Goal: Task Accomplishment & Management: Complete application form

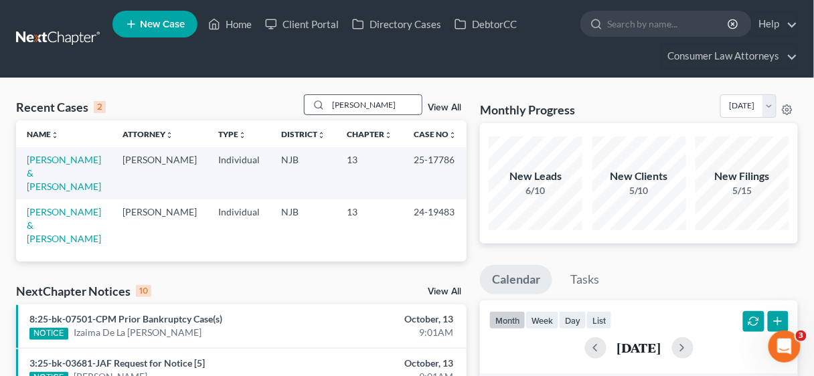
drag, startPoint x: 371, startPoint y: 104, endPoint x: 320, endPoint y: 105, distance: 50.8
click at [320, 105] on div "[PERSON_NAME]" at bounding box center [363, 104] width 119 height 21
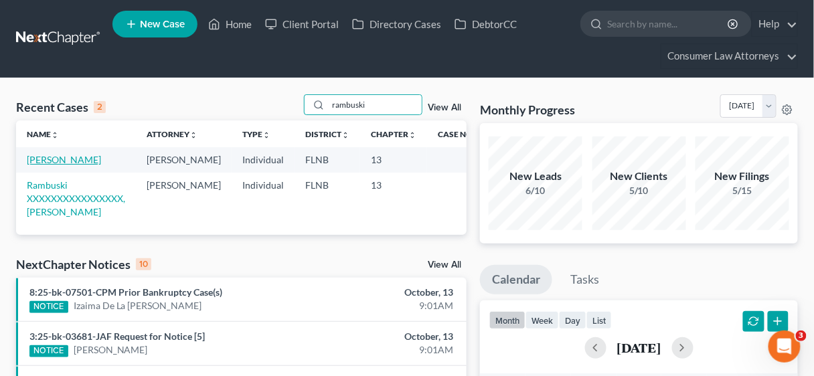
type input "rambuski"
click at [84, 159] on link "[PERSON_NAME]" at bounding box center [64, 159] width 74 height 11
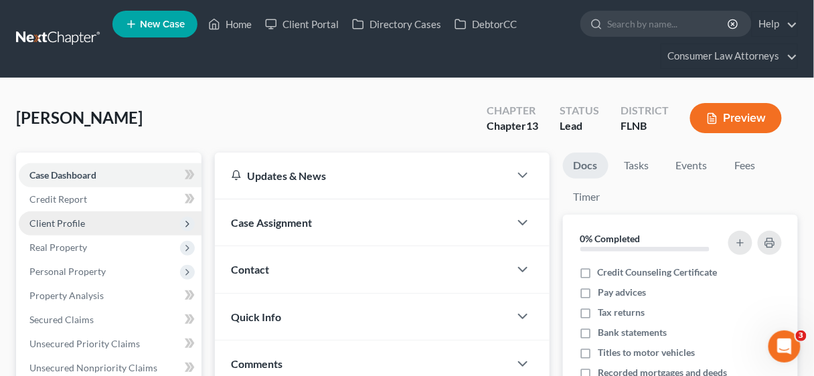
click at [74, 222] on span "Client Profile" at bounding box center [57, 222] width 56 height 11
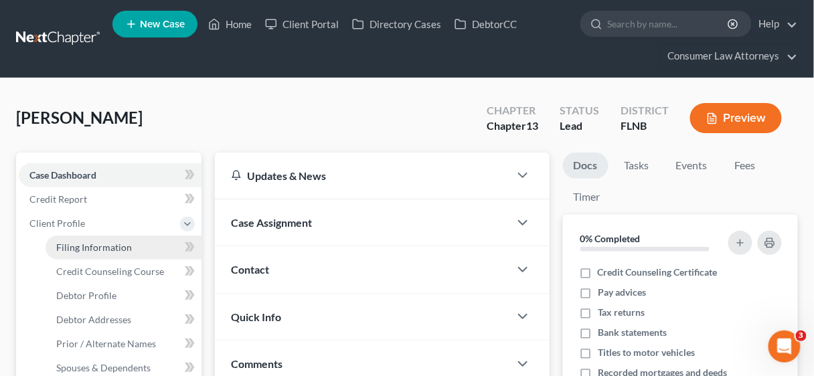
click at [107, 245] on span "Filing Information" at bounding box center [94, 247] width 76 height 11
select select "1"
select select "0"
select select "3"
select select "2"
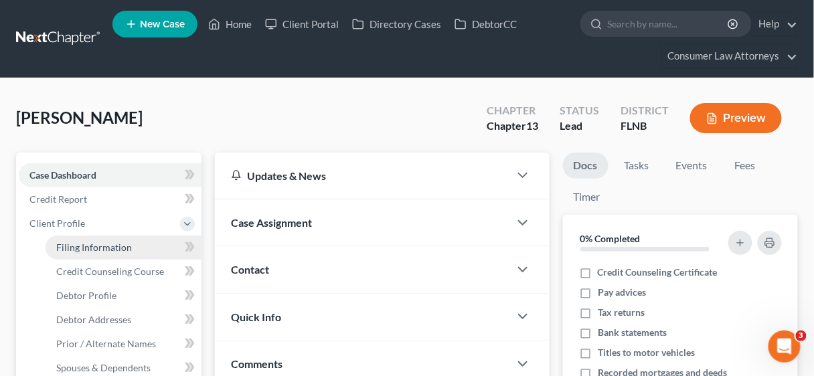
select select "9"
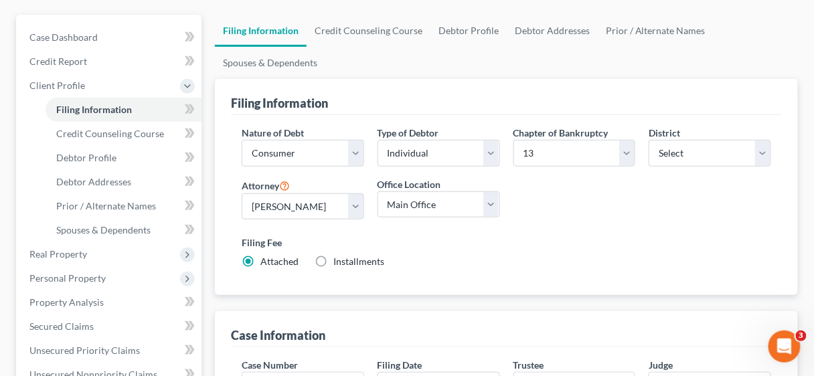
scroll to position [161, 0]
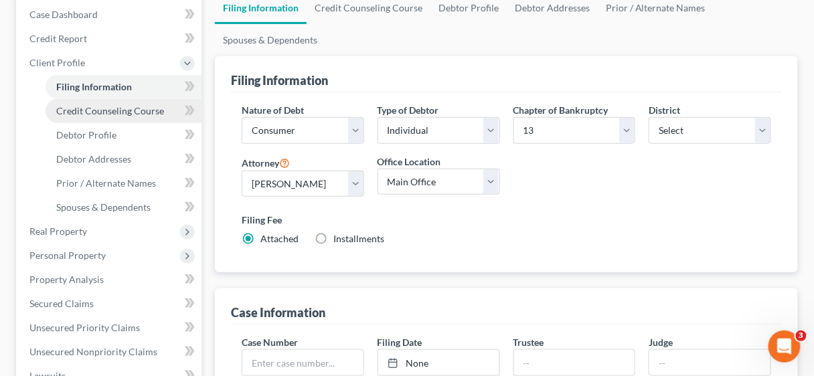
click at [101, 109] on span "Credit Counseling Course" at bounding box center [110, 110] width 108 height 11
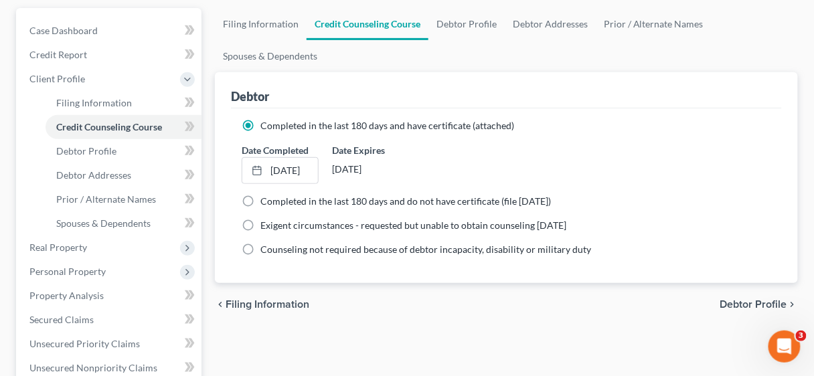
scroll to position [161, 0]
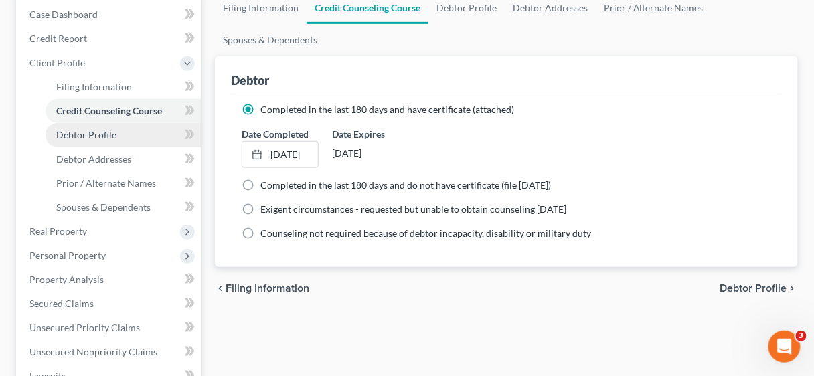
click at [94, 131] on span "Debtor Profile" at bounding box center [86, 134] width 60 height 11
select select "0"
select select "1"
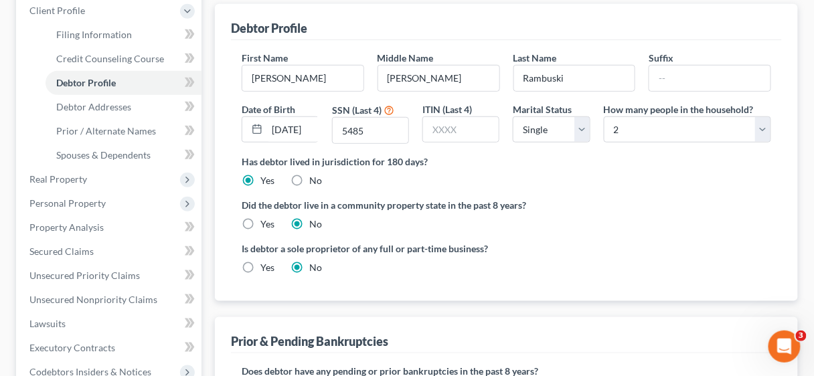
scroll to position [214, 0]
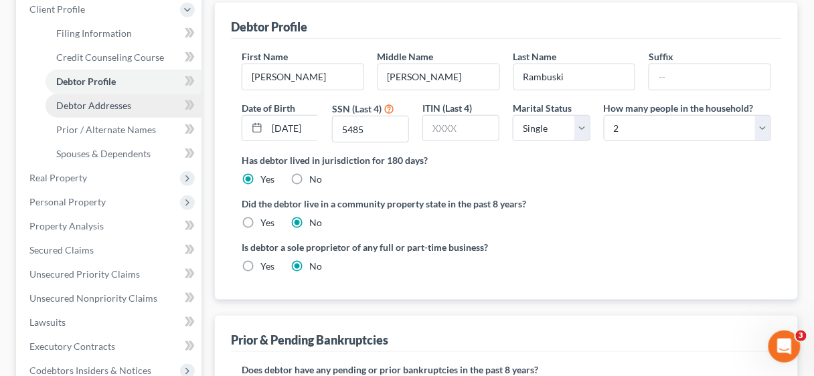
click at [109, 104] on span "Debtor Addresses" at bounding box center [93, 105] width 75 height 11
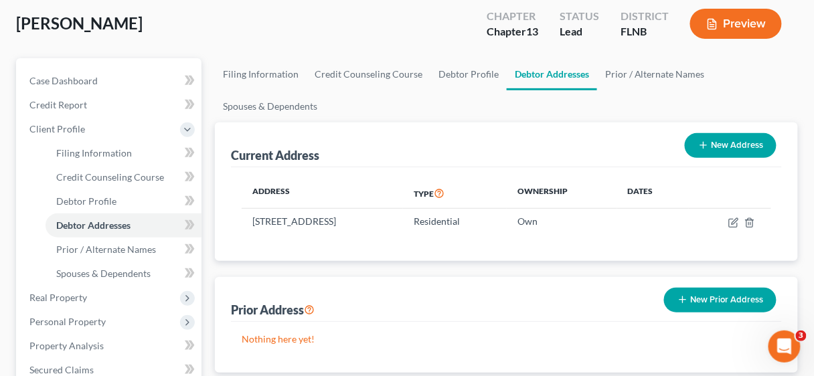
scroll to position [107, 0]
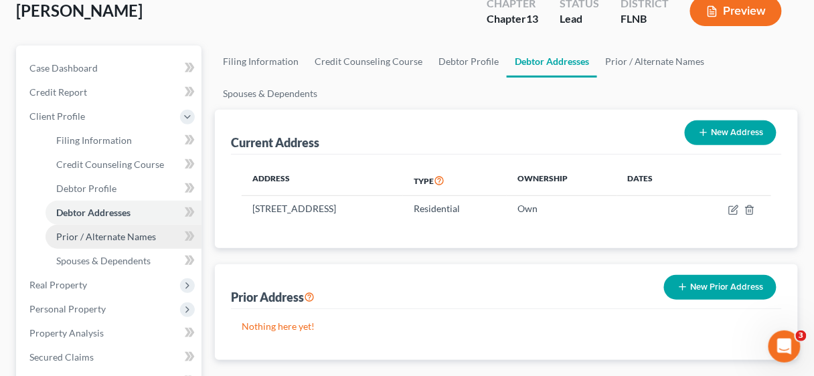
click at [118, 232] on span "Prior / Alternate Names" at bounding box center [106, 236] width 100 height 11
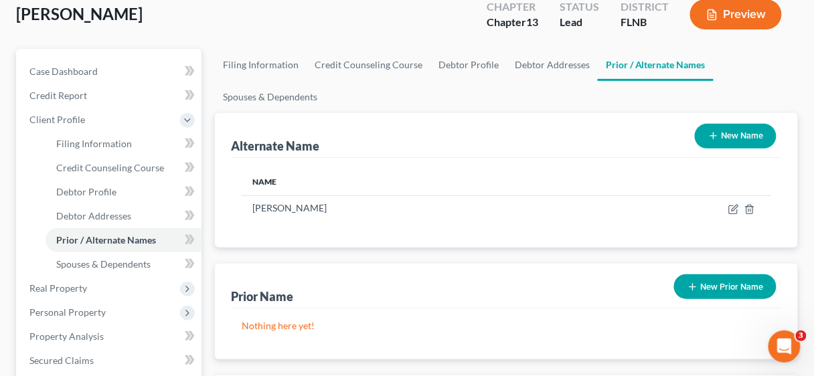
scroll to position [107, 0]
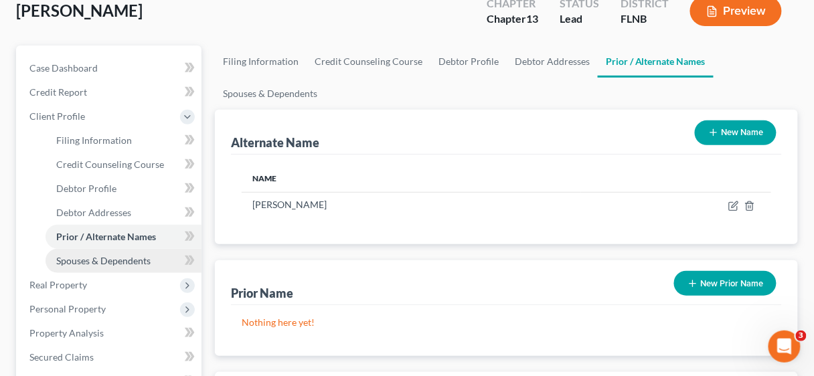
click at [98, 261] on span "Spouses & Dependents" at bounding box center [103, 260] width 94 height 11
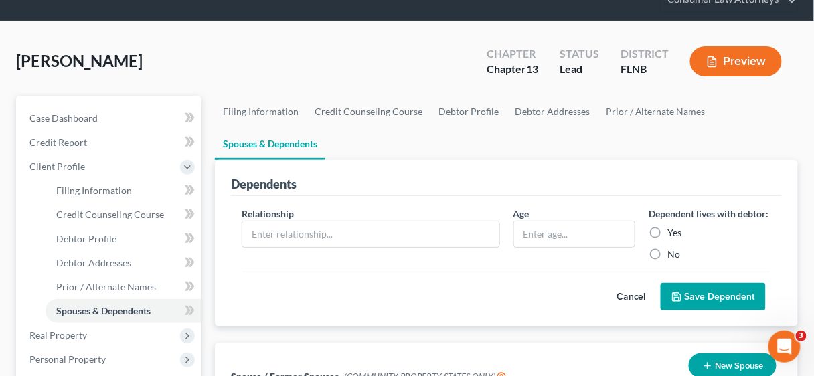
scroll to position [268, 0]
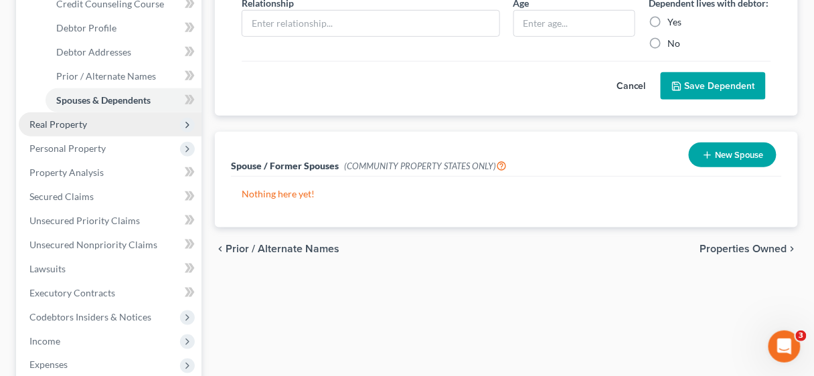
click at [62, 119] on span "Real Property" at bounding box center [58, 123] width 58 height 11
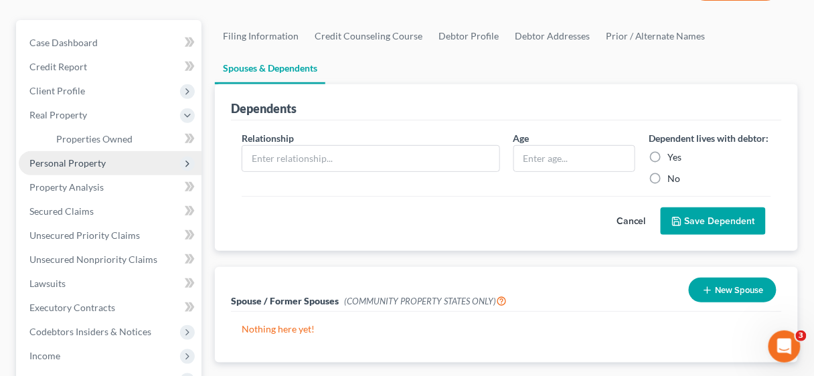
scroll to position [107, 0]
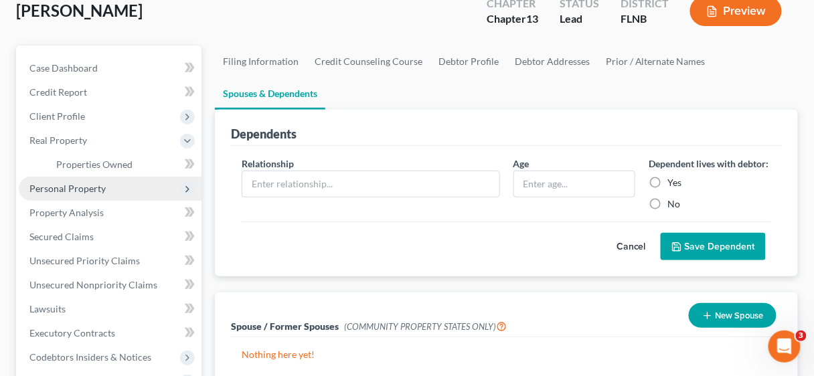
click at [86, 187] on span "Personal Property" at bounding box center [67, 188] width 76 height 11
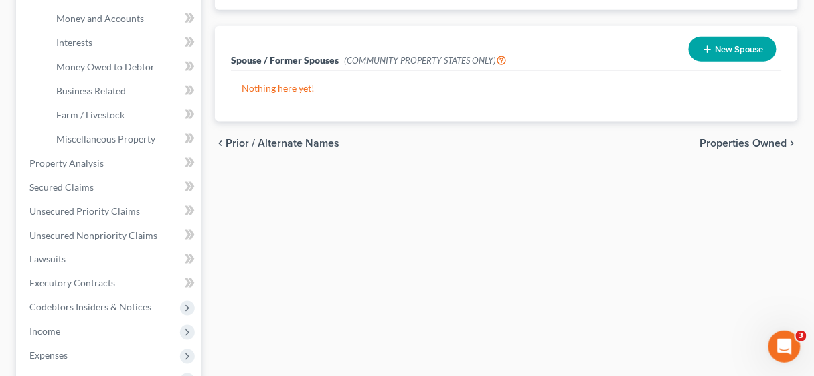
scroll to position [375, 0]
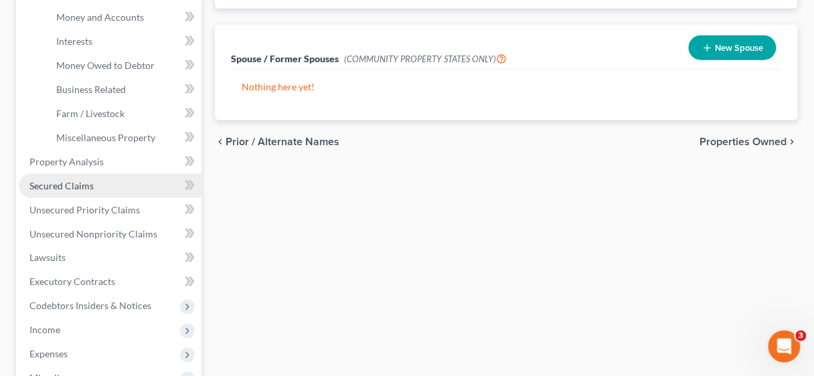
click at [80, 183] on span "Secured Claims" at bounding box center [61, 185] width 64 height 11
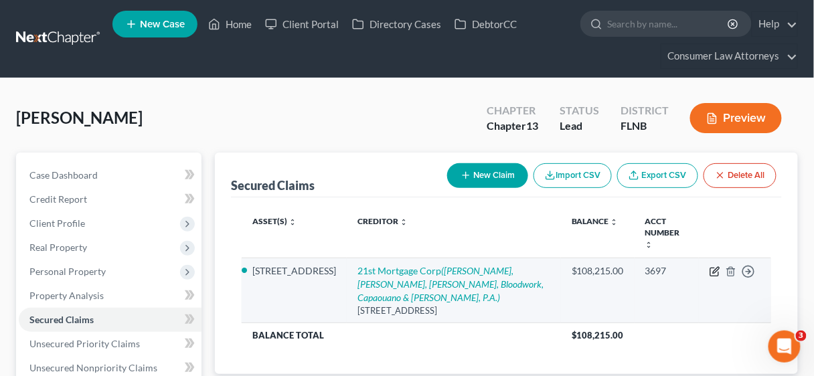
click at [712, 266] on icon "button" at bounding box center [714, 271] width 11 height 11
select select "44"
select select "5"
select select "2"
select select "0"
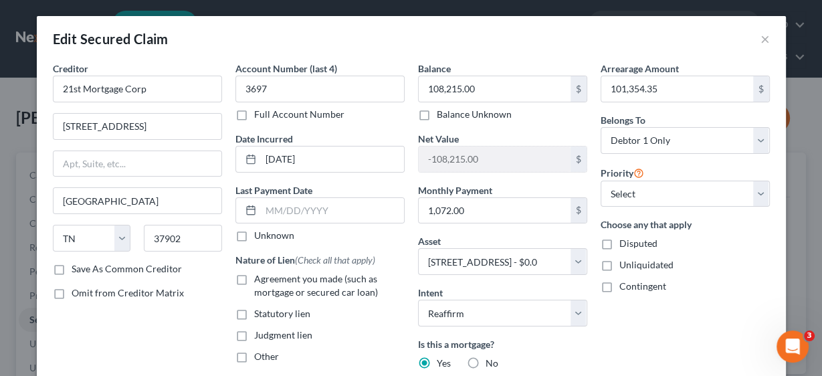
click at [254, 274] on label "Agreement you made (such as mortgage or secured car loan)" at bounding box center [329, 285] width 151 height 27
click at [260, 274] on input "Agreement you made (such as mortgage or secured car loan)" at bounding box center [264, 276] width 9 height 9
checkbox input "true"
type input "104,445.34"
click at [665, 92] on input "101,354.35" at bounding box center [677, 88] width 152 height 25
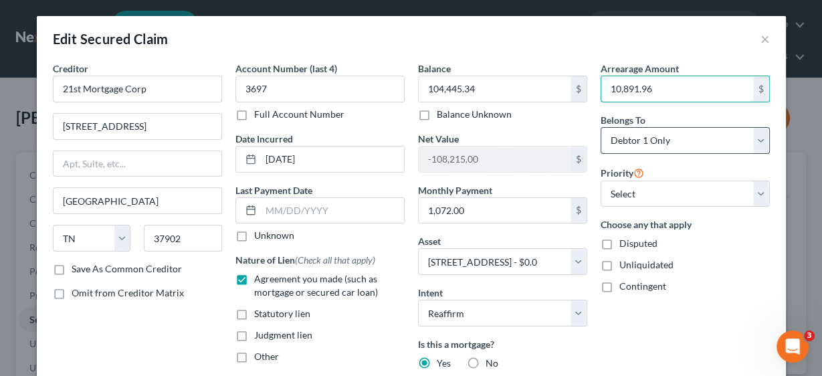
type input "10,891.96"
click at [696, 136] on select "Select Debtor 1 Only Debtor 2 Only Debtor 1 And Debtor 2 Only At Least One Of T…" at bounding box center [685, 140] width 169 height 27
click at [706, 276] on div "Choose any that apply Disputed Unliquidated Contingent" at bounding box center [685, 255] width 169 height 76
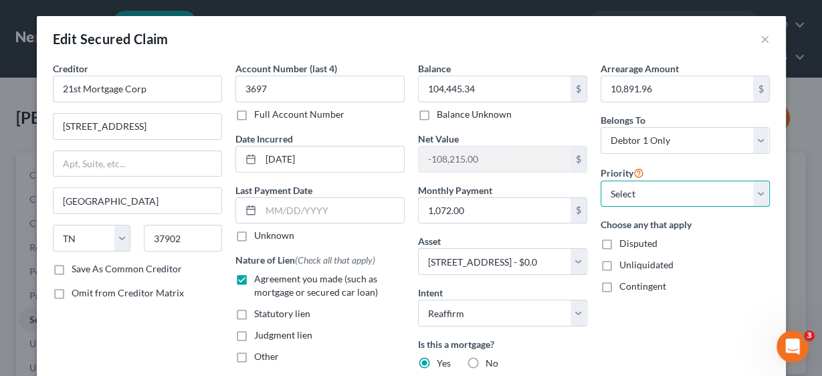
click at [757, 192] on select "Select 1st 2nd 3rd 4th 5th 6th 7th 8th 9th 10th 11th 12th 13th 14th 15th 16th 1…" at bounding box center [685, 194] width 169 height 27
click at [757, 185] on select "Select 1st 2nd 3rd 4th 5th 6th 7th 8th 9th 10th 11th 12th 13th 14th 15th 16th 1…" at bounding box center [685, 194] width 169 height 27
drag, startPoint x: 704, startPoint y: 260, endPoint x: 713, endPoint y: 257, distance: 9.1
click at [711, 261] on div "Choose any that apply Disputed Unliquidated Contingent" at bounding box center [685, 255] width 169 height 76
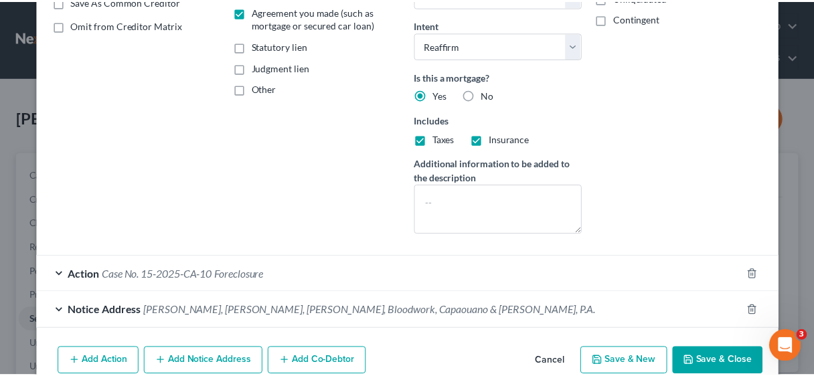
scroll to position [300, 0]
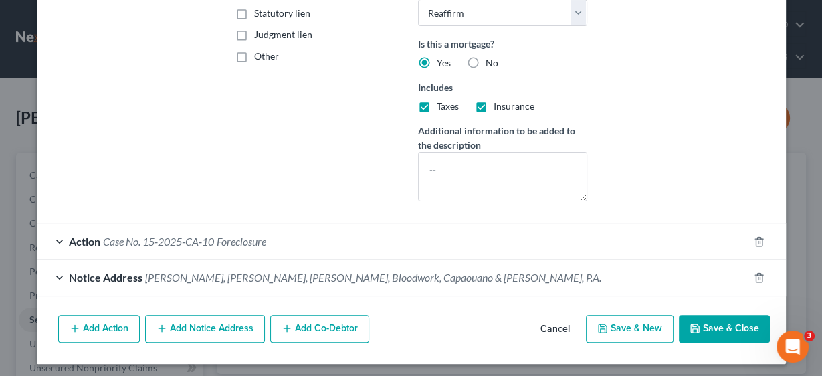
click at [716, 329] on button "Save & Close" at bounding box center [724, 329] width 91 height 28
select select
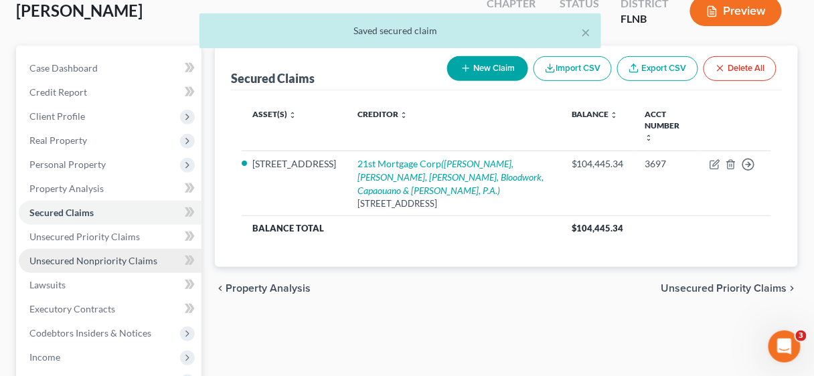
click at [98, 260] on span "Unsecured Nonpriority Claims" at bounding box center [93, 260] width 128 height 11
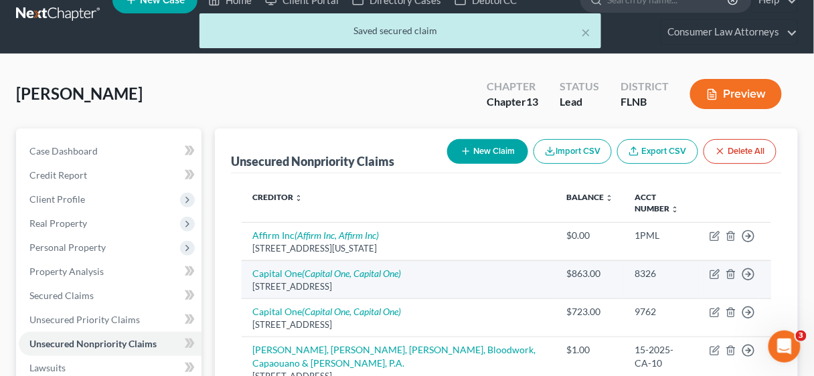
scroll to position [54, 0]
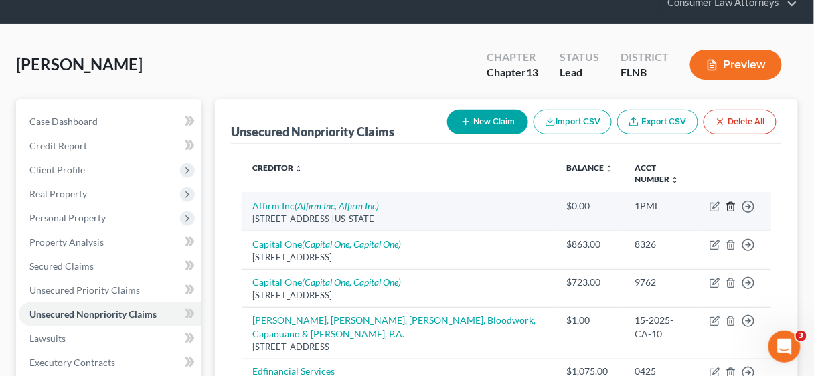
click at [731, 206] on line "button" at bounding box center [731, 207] width 0 height 3
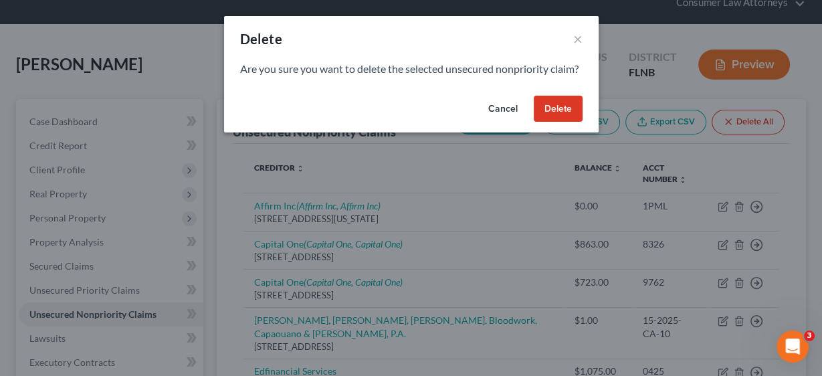
click at [562, 118] on button "Delete" at bounding box center [558, 109] width 49 height 27
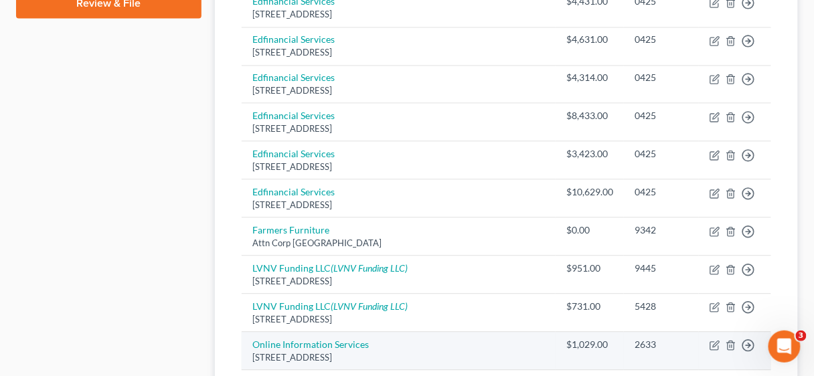
scroll to position [696, 0]
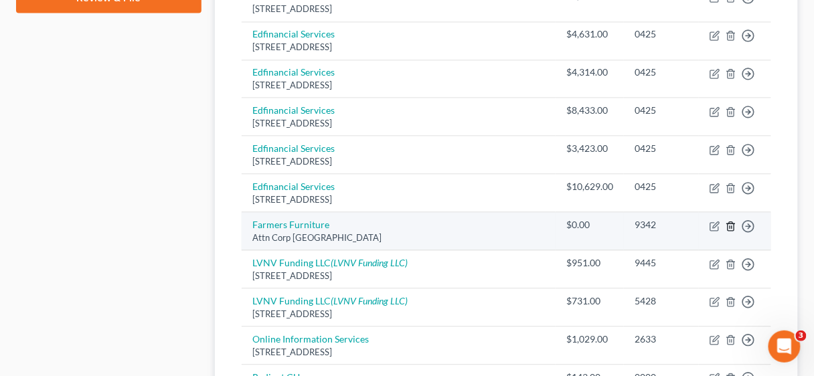
click at [730, 223] on polyline "button" at bounding box center [731, 223] width 8 height 0
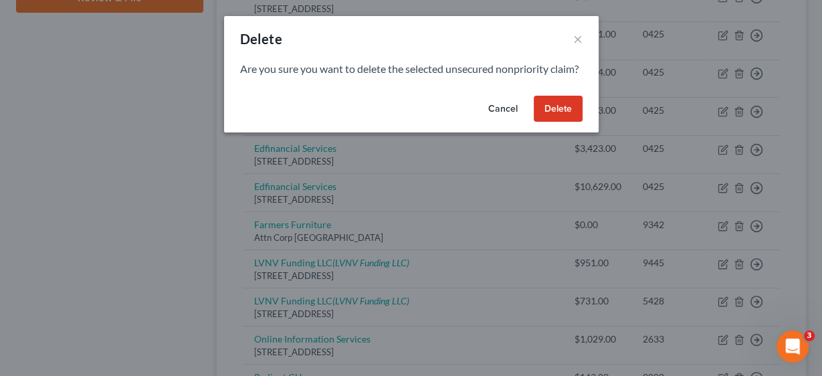
click at [547, 122] on button "Delete" at bounding box center [558, 109] width 49 height 27
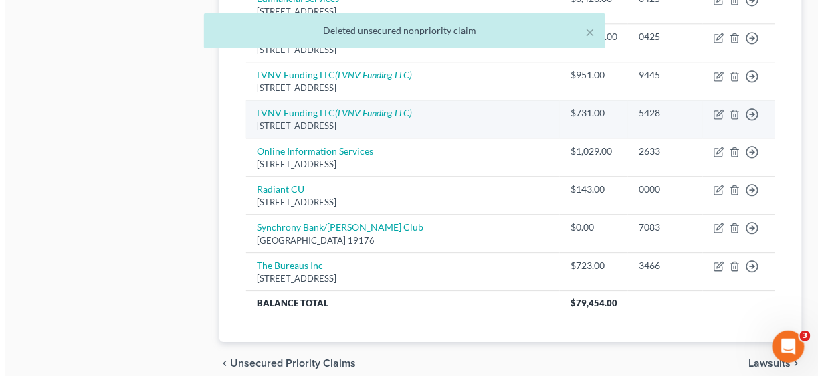
scroll to position [856, 0]
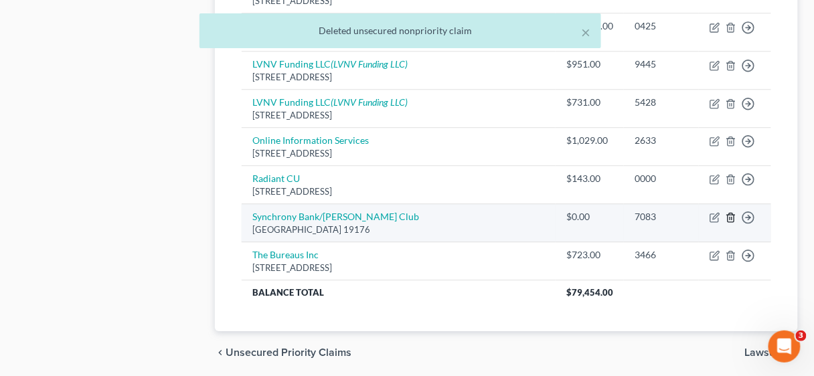
click at [731, 212] on icon "button" at bounding box center [730, 217] width 11 height 11
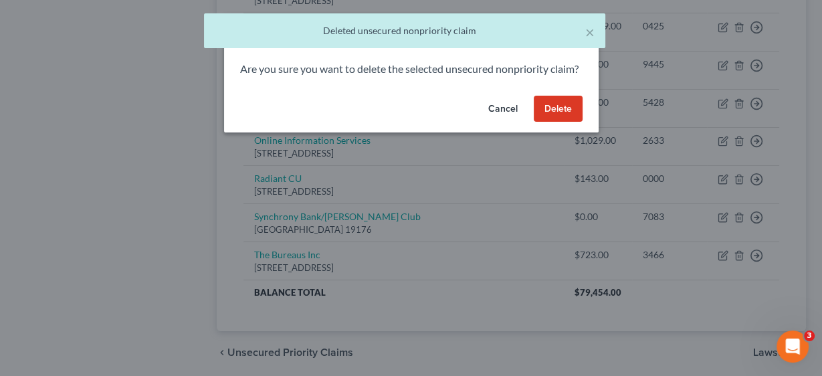
click at [563, 122] on button "Delete" at bounding box center [558, 109] width 49 height 27
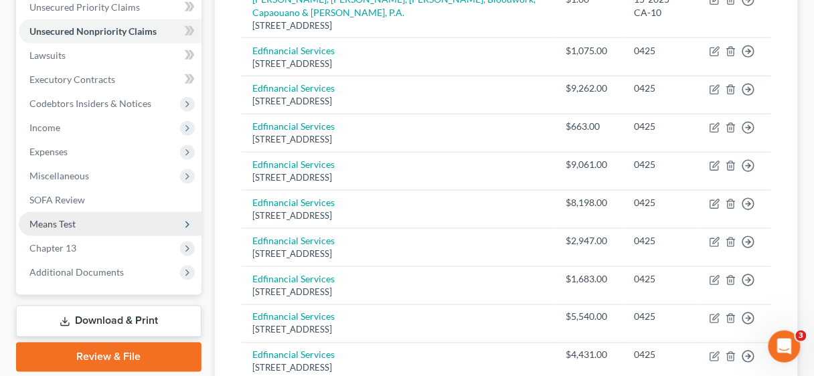
scroll to position [354, 0]
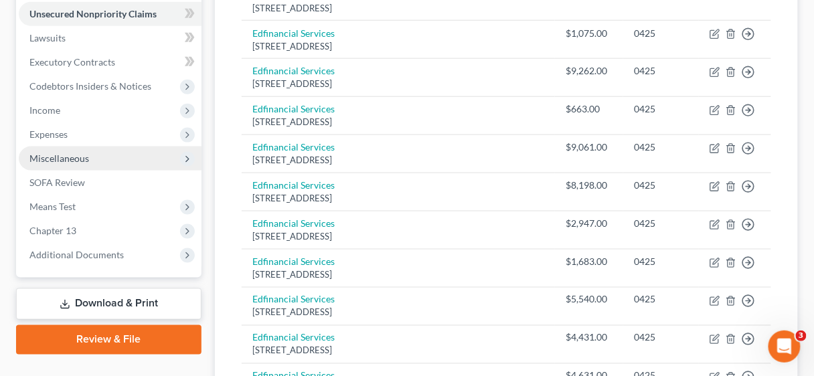
click at [75, 159] on span "Miscellaneous" at bounding box center [59, 158] width 60 height 11
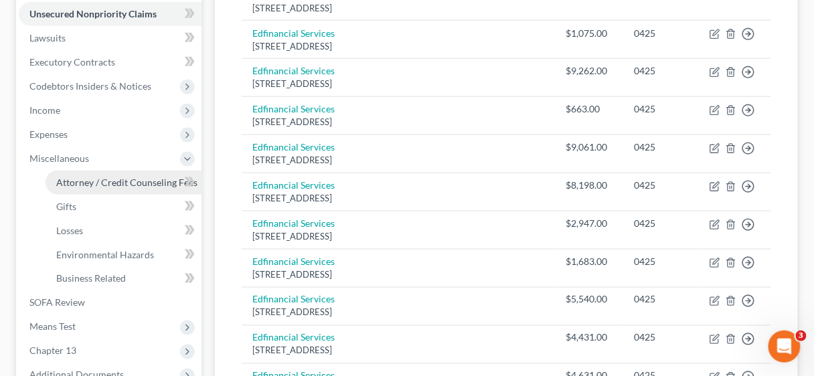
click at [96, 184] on span "Attorney / Credit Counseling Fees" at bounding box center [126, 182] width 141 height 11
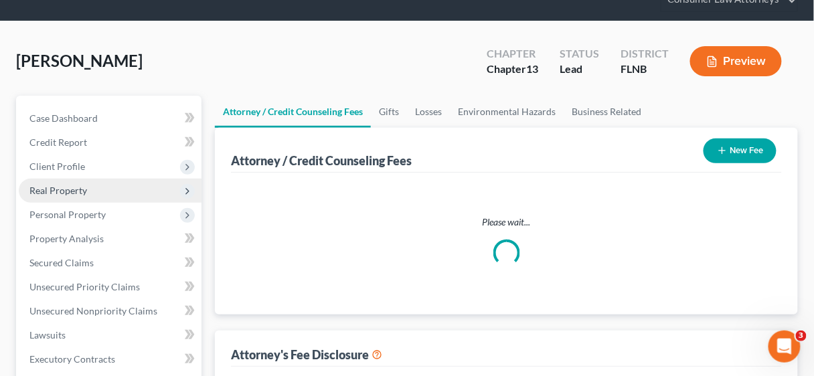
select select "2"
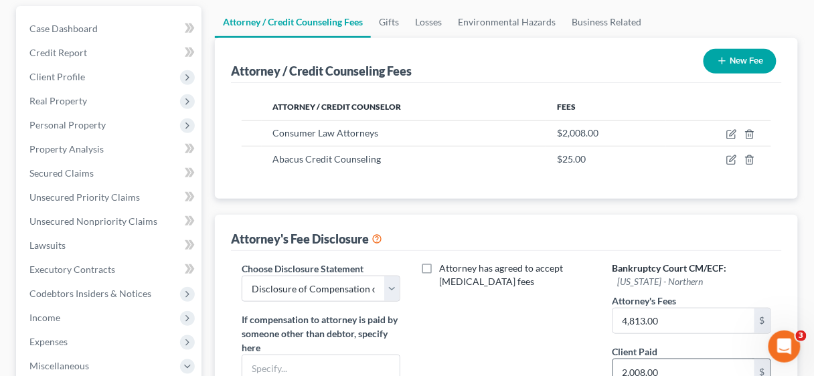
scroll to position [321, 0]
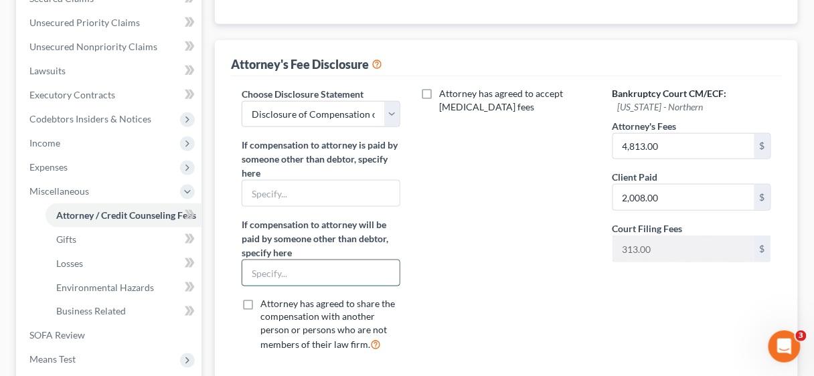
click at [332, 270] on input "text" at bounding box center [320, 272] width 157 height 25
type input "Balance to be paid by Trustee through Ch 13 plan payments"
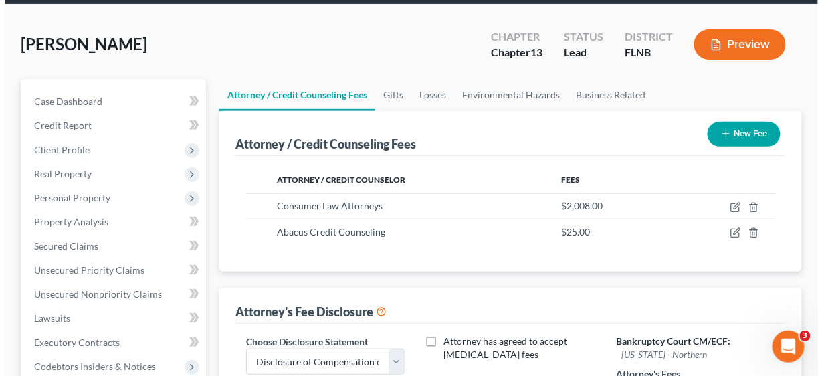
scroll to position [54, 0]
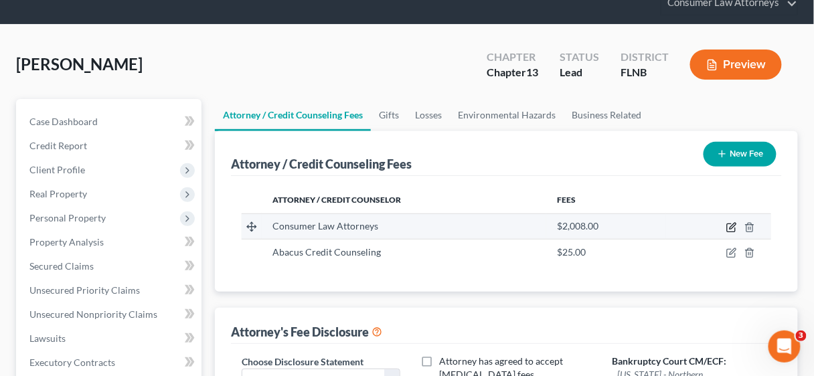
click at [729, 227] on icon "button" at bounding box center [731, 227] width 11 height 11
select select "9"
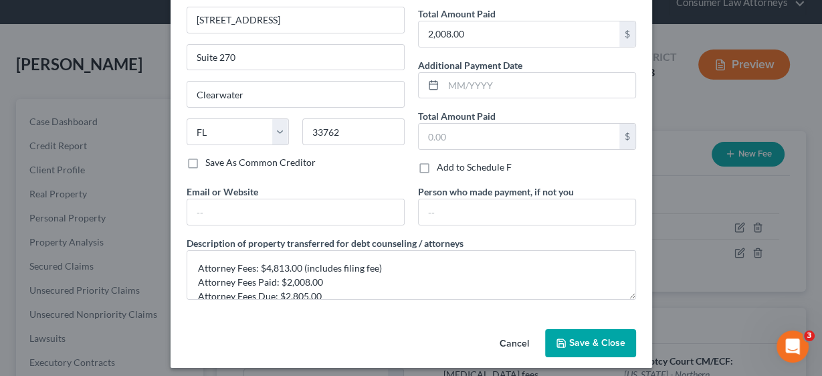
scroll to position [110, 0]
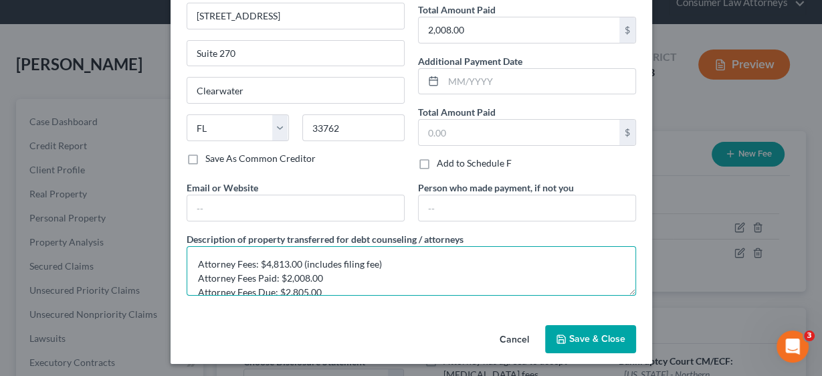
click at [332, 272] on textarea "Attorney Fees: $4,813.00 (includes filing fee) Attorney Fees Paid: $2,008.00 At…" at bounding box center [412, 271] width 450 height 50
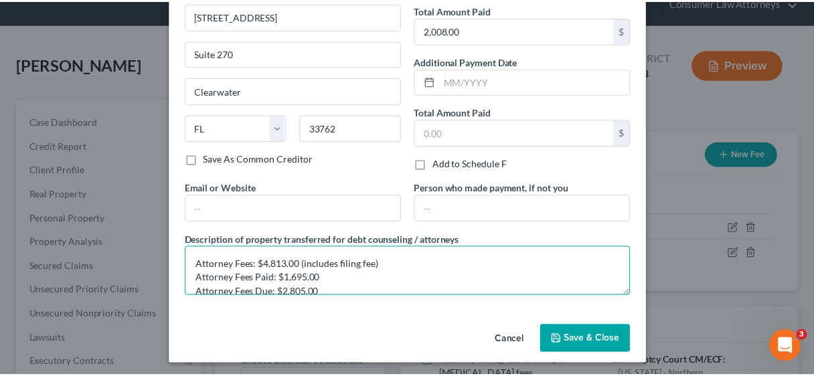
scroll to position [13, 0]
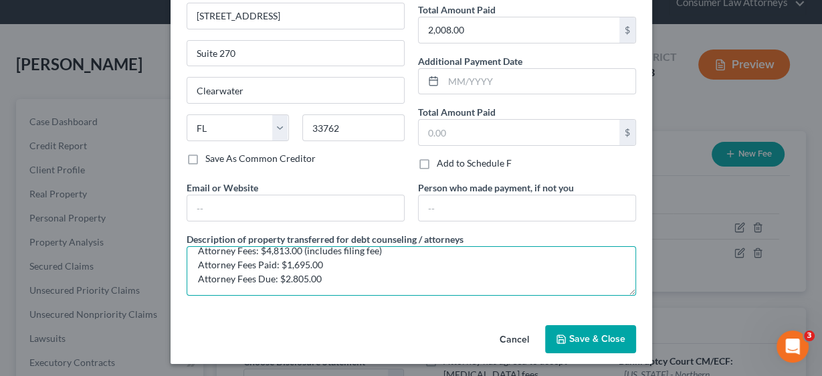
drag, startPoint x: 294, startPoint y: 286, endPoint x: 300, endPoint y: 290, distance: 6.9
click at [300, 289] on textarea "Attorney Fees: $4,813.00 (includes filing fee) Attorney Fees Paid: $1,695.00 At…" at bounding box center [412, 271] width 450 height 50
type textarea "Attorney Fees: $4,813.00 (includes filing fee) Attorney Fees Paid: $1,695.00 At…"
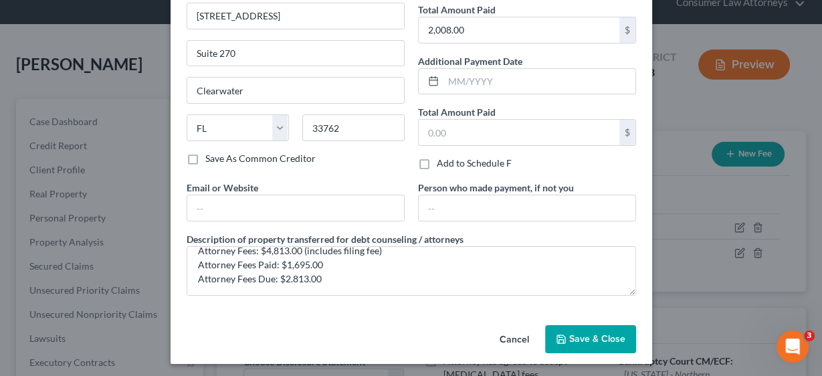
click at [615, 345] on button "Save & Close" at bounding box center [590, 339] width 91 height 28
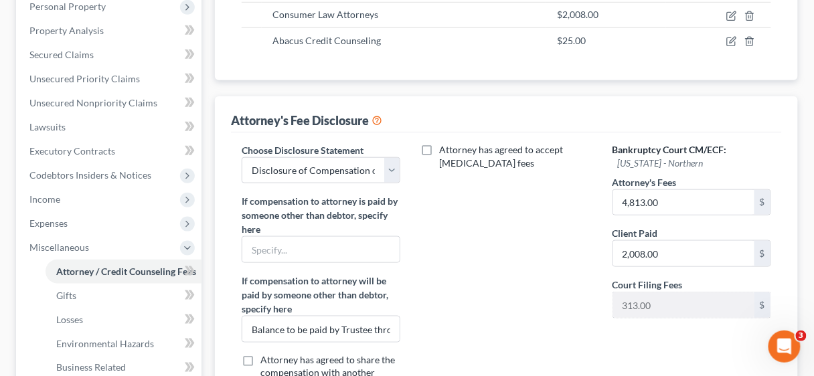
scroll to position [268, 0]
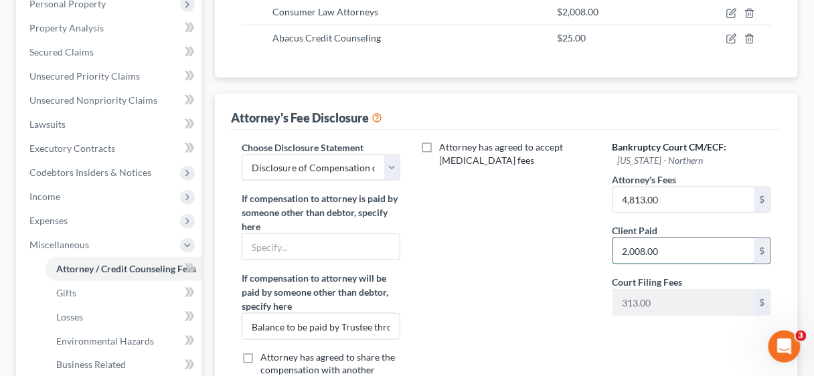
click at [674, 244] on input "2,008.00" at bounding box center [683, 250] width 141 height 25
type input "1,695.00"
click at [682, 197] on input "4,813.00" at bounding box center [683, 199] width 141 height 25
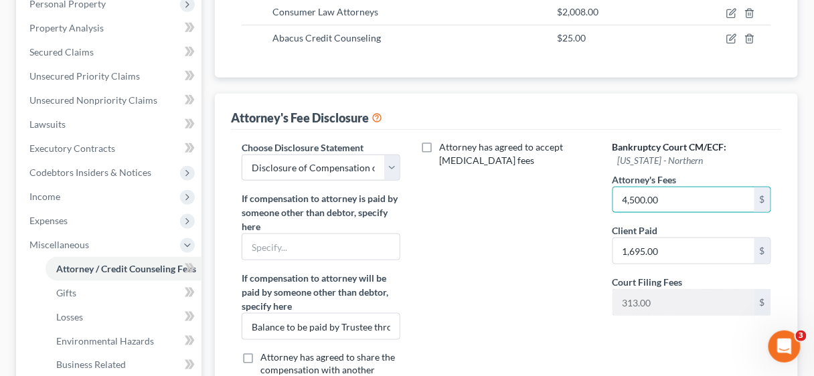
type input "4,500.00"
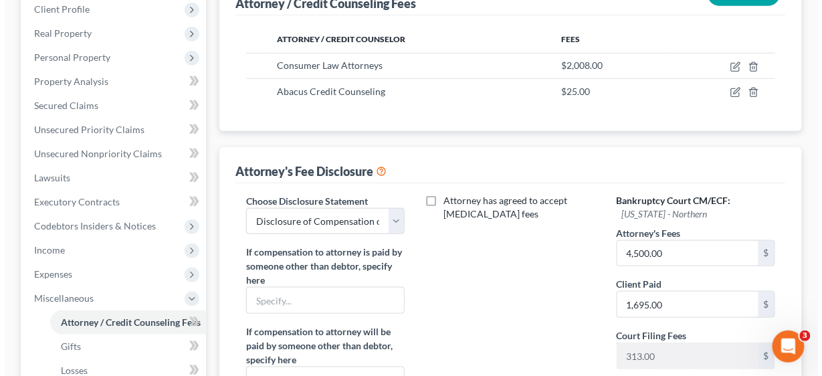
scroll to position [161, 0]
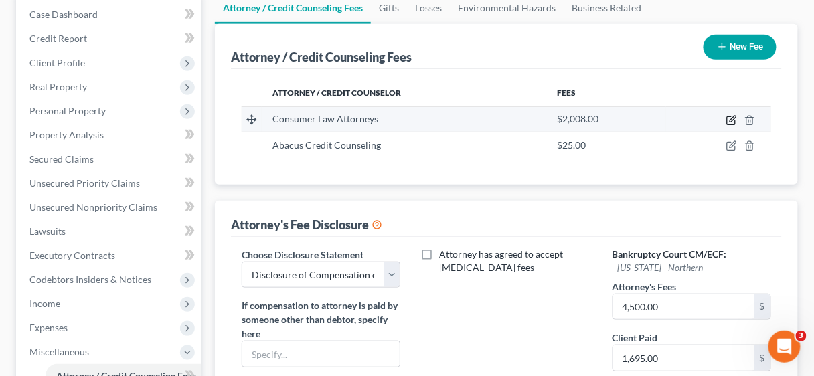
click at [728, 116] on icon "button" at bounding box center [731, 120] width 11 height 11
select select "9"
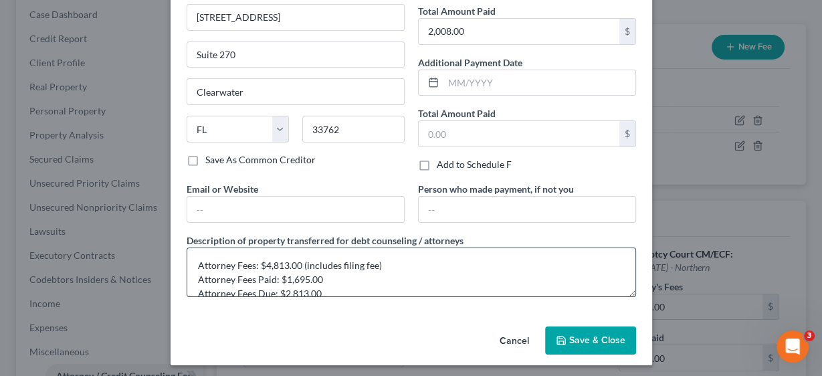
scroll to position [110, 0]
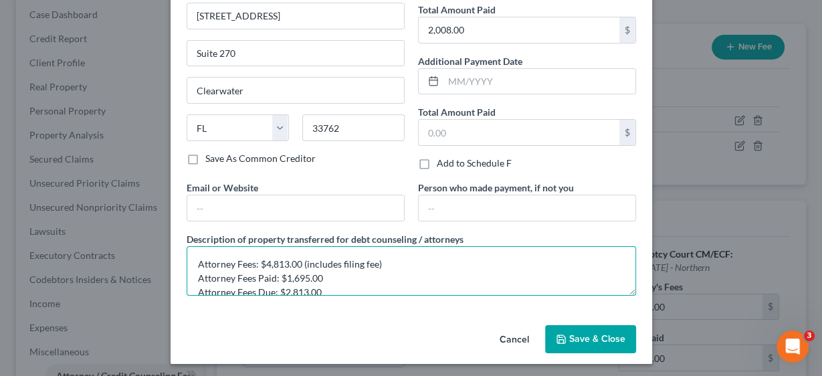
click at [301, 288] on textarea "Attorney Fees: $4,813.00 (includes filing fee) Attorney Fees Paid: $1,695.00 At…" at bounding box center [412, 271] width 450 height 50
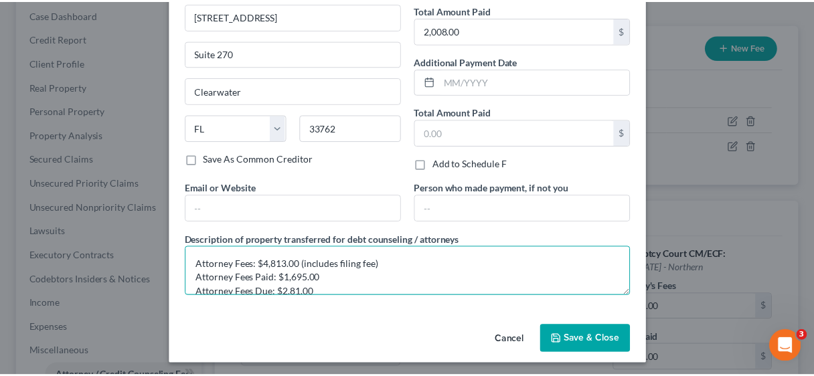
scroll to position [2, 0]
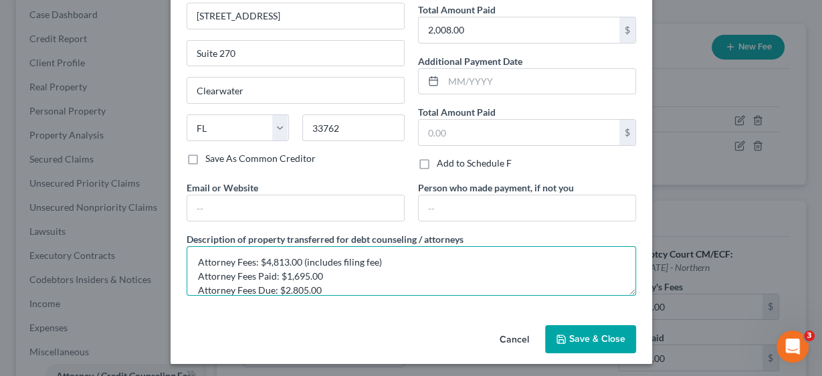
type textarea "Attorney Fees: $4,813.00 (includes filing fee) Attorney Fees Paid: $1,695.00 At…"
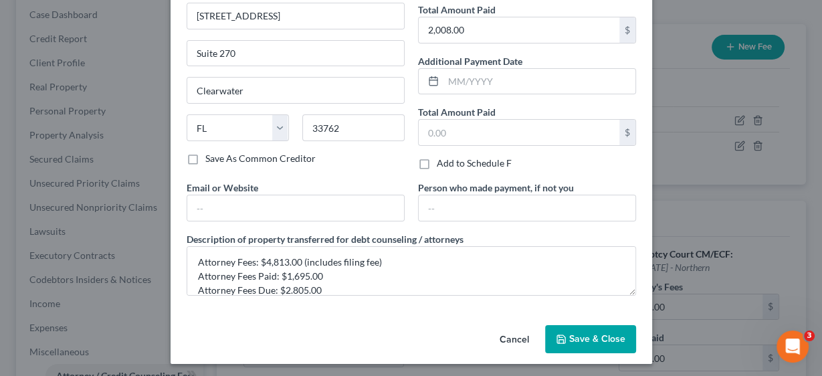
drag, startPoint x: 588, startPoint y: 337, endPoint x: 601, endPoint y: 332, distance: 14.4
click at [588, 337] on span "Save & Close" at bounding box center [597, 338] width 56 height 11
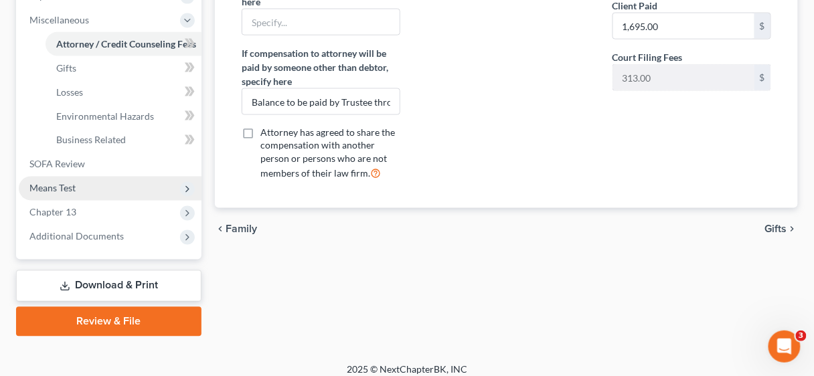
scroll to position [502, 0]
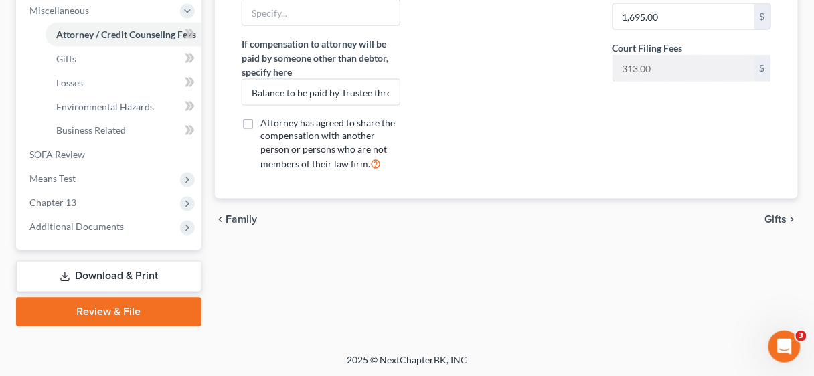
click at [121, 276] on link "Download & Print" at bounding box center [108, 276] width 185 height 31
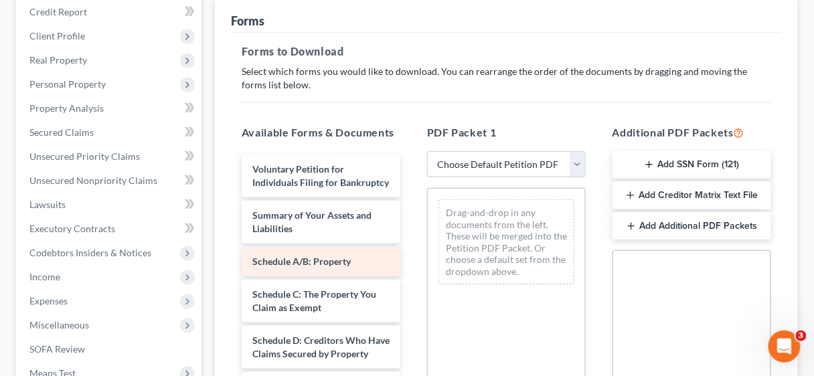
scroll to position [214, 0]
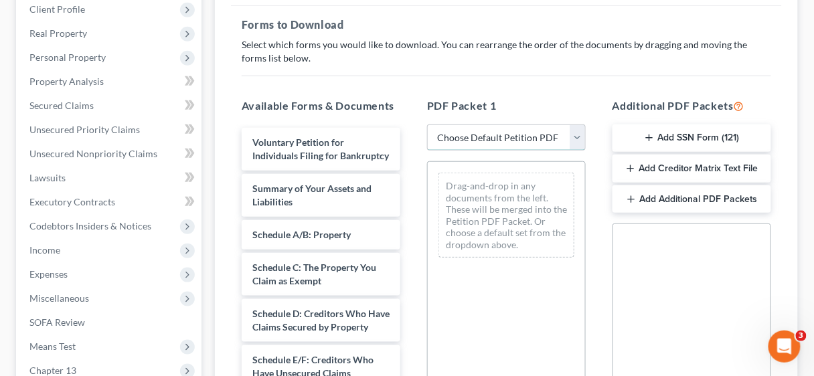
click at [579, 136] on select "Choose Default Petition PDF Packet Complete Bankruptcy Petition (all forms and …" at bounding box center [506, 137] width 159 height 27
select select "1"
click at [427, 124] on select "Choose Default Petition PDF Packet Complete Bankruptcy Petition (all forms and …" at bounding box center [506, 137] width 159 height 27
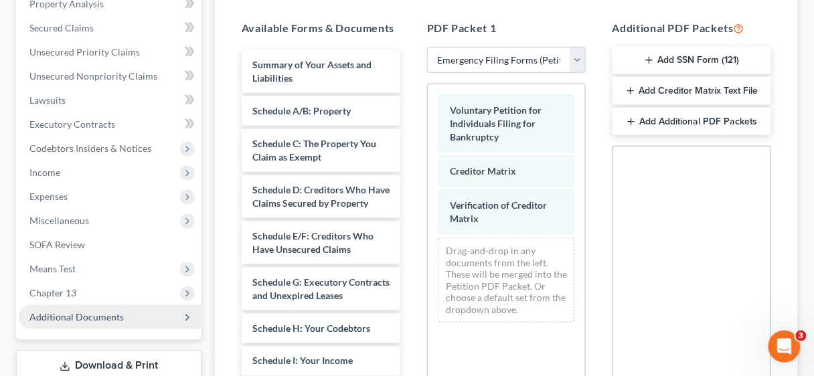
scroll to position [321, 0]
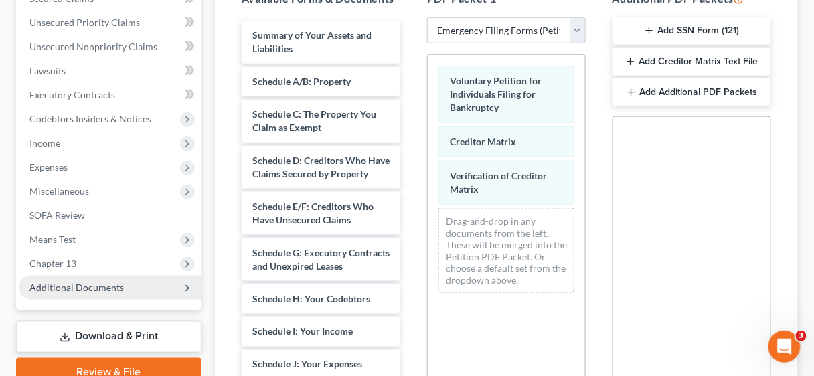
click at [82, 286] on span "Additional Documents" at bounding box center [76, 287] width 94 height 11
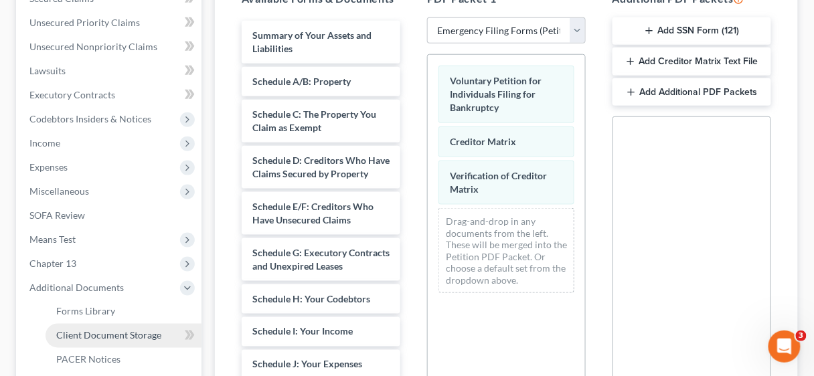
click at [113, 333] on span "Client Document Storage" at bounding box center [108, 335] width 105 height 11
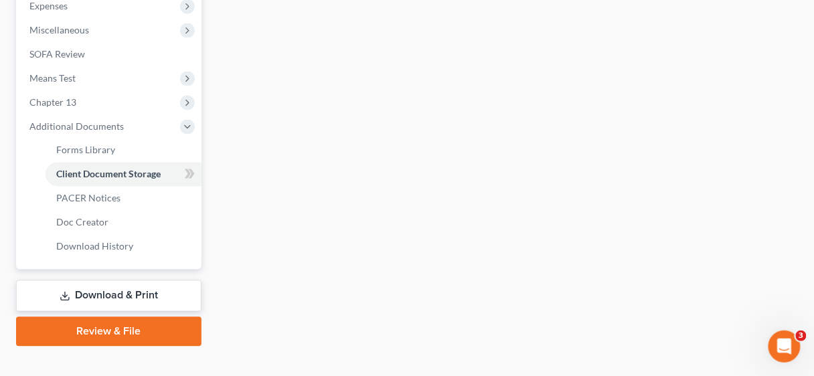
scroll to position [502, 0]
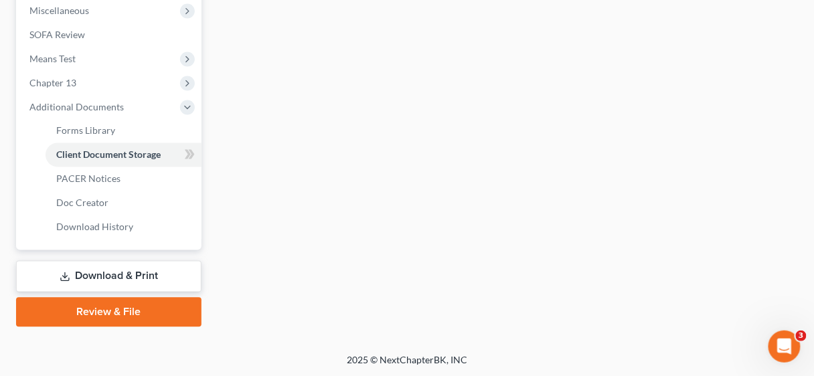
click at [134, 270] on link "Download & Print" at bounding box center [108, 276] width 185 height 31
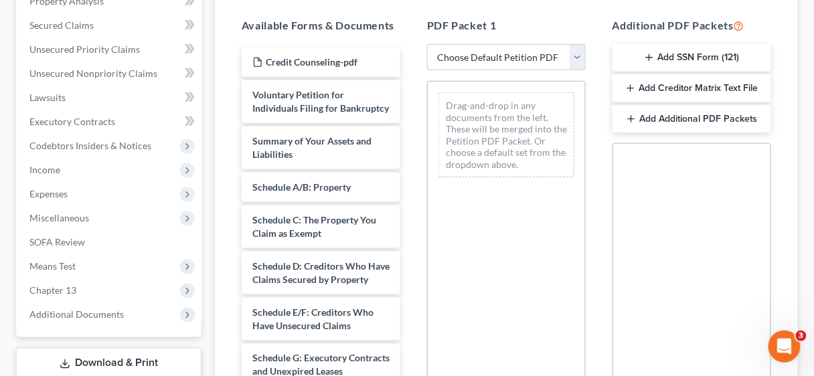
scroll to position [268, 0]
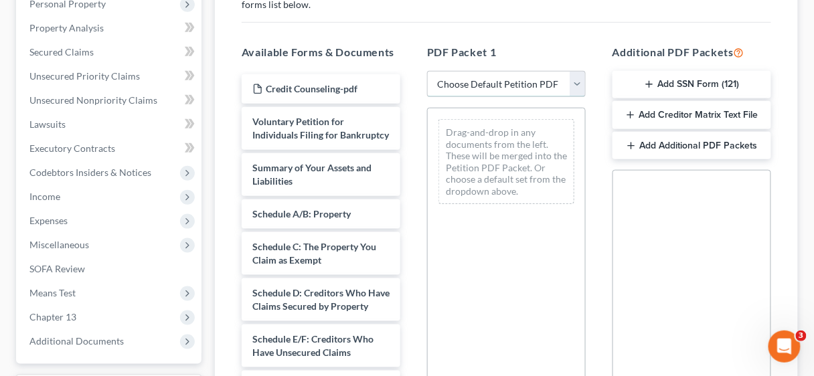
click at [579, 83] on select "Choose Default Petition PDF Packet Complete Bankruptcy Petition (all forms and …" at bounding box center [506, 84] width 159 height 27
select select "1"
click at [427, 71] on select "Choose Default Petition PDF Packet Complete Bankruptcy Petition (all forms and …" at bounding box center [506, 84] width 159 height 27
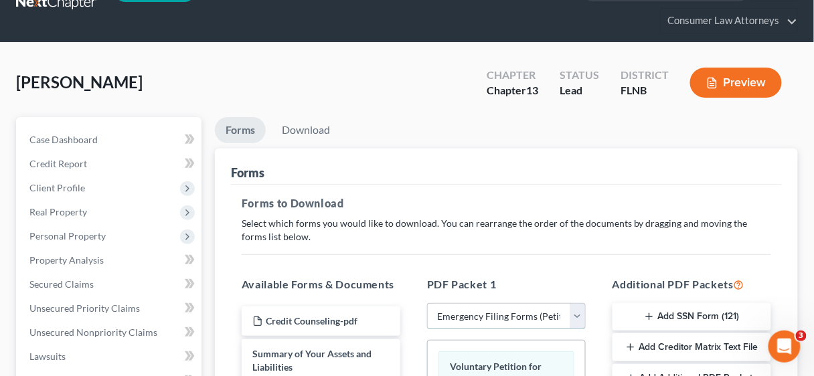
scroll to position [0, 0]
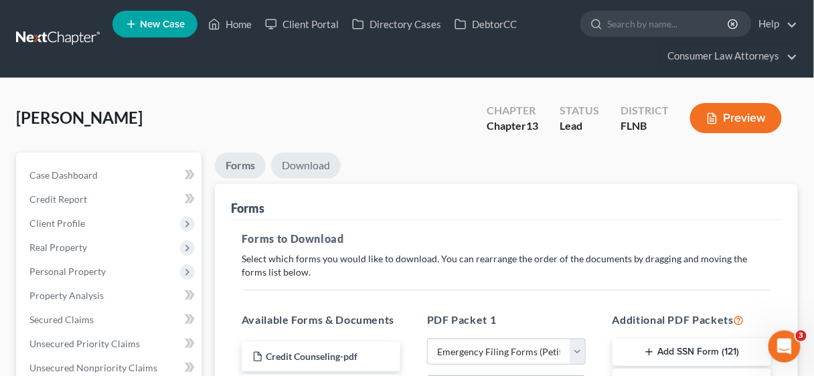
click at [308, 163] on link "Download" at bounding box center [306, 166] width 70 height 26
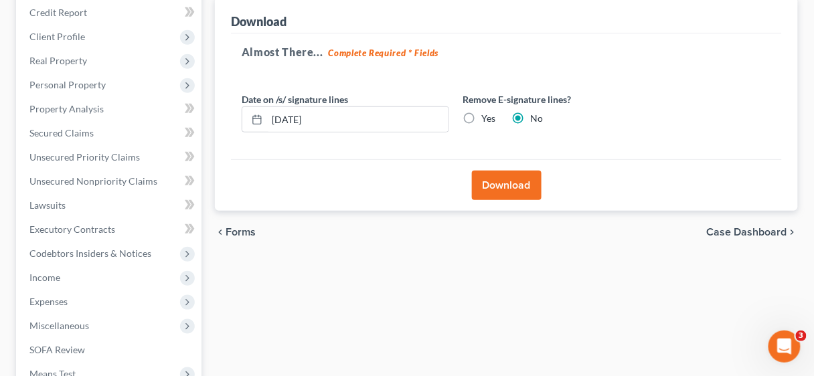
scroll to position [214, 0]
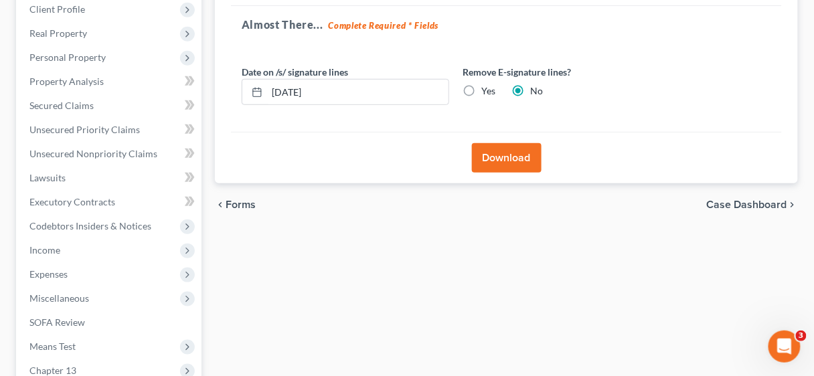
click at [481, 90] on label "Yes" at bounding box center [488, 90] width 14 height 13
click at [486, 90] on input "Yes" at bounding box center [490, 88] width 9 height 9
radio input "true"
radio input "false"
click at [508, 155] on button "Download" at bounding box center [507, 157] width 70 height 29
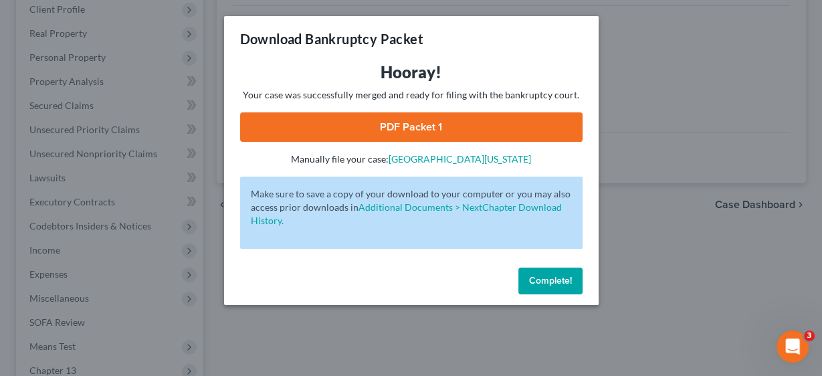
click at [397, 131] on link "PDF Packet 1" at bounding box center [411, 126] width 343 height 29
click at [553, 275] on span "Complete!" at bounding box center [550, 280] width 43 height 11
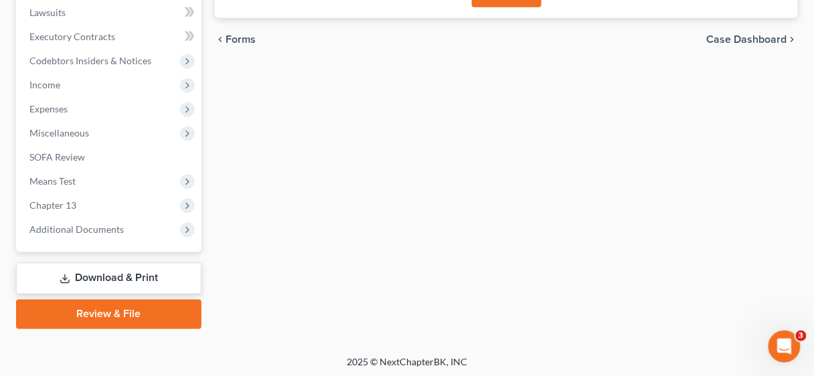
scroll to position [381, 0]
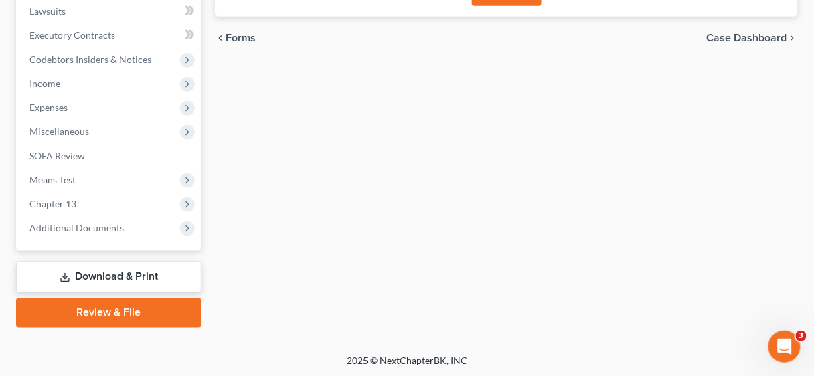
click at [110, 275] on link "Download & Print" at bounding box center [108, 277] width 185 height 31
click at [118, 312] on link "Review & File" at bounding box center [108, 312] width 185 height 29
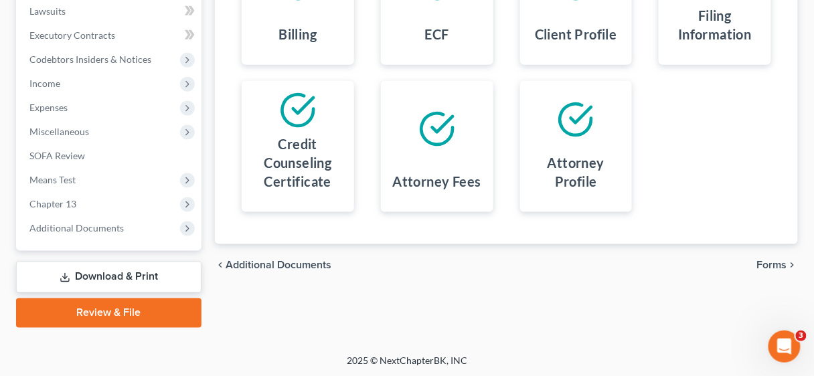
click at [131, 278] on link "Download & Print" at bounding box center [108, 277] width 185 height 31
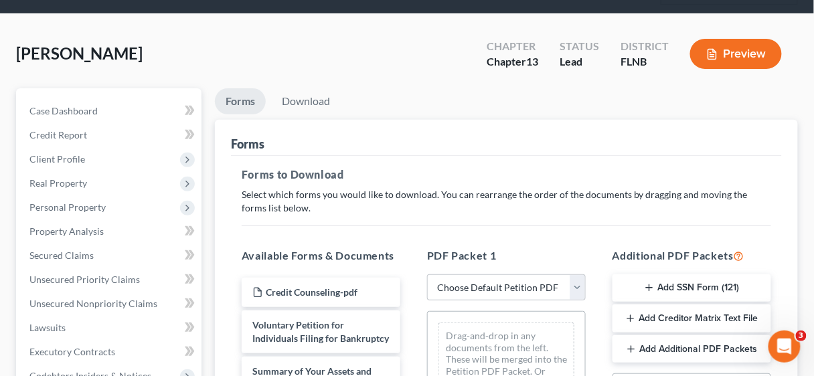
scroll to position [268, 0]
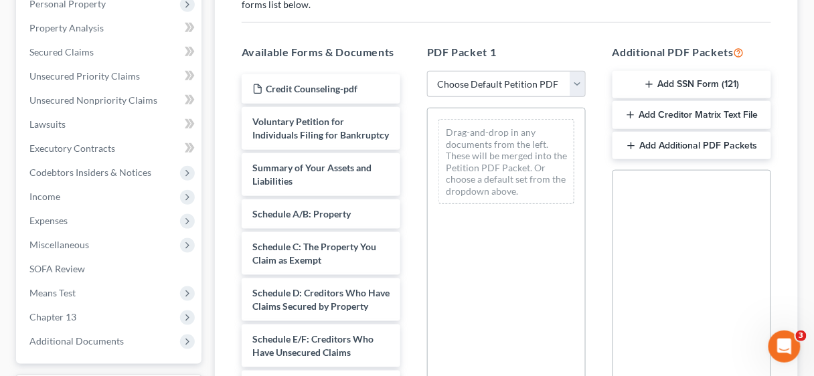
click at [696, 113] on button "Add Creditor Matrix Text File" at bounding box center [691, 115] width 159 height 28
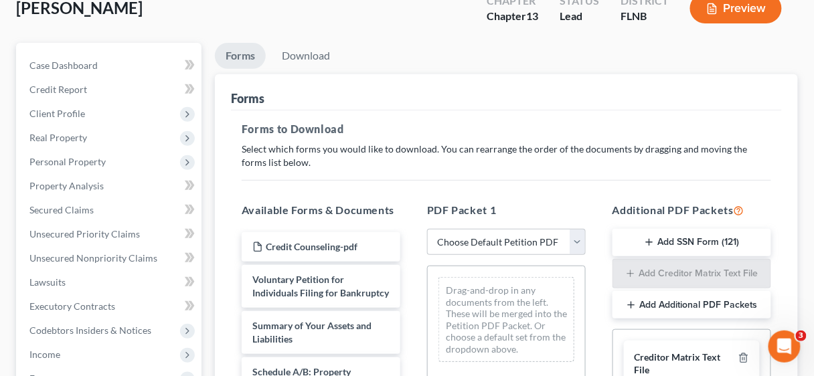
scroll to position [54, 0]
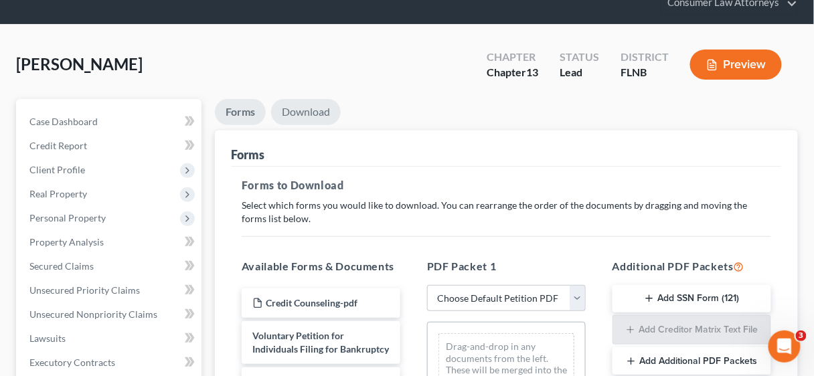
click at [302, 108] on link "Download" at bounding box center [306, 112] width 70 height 26
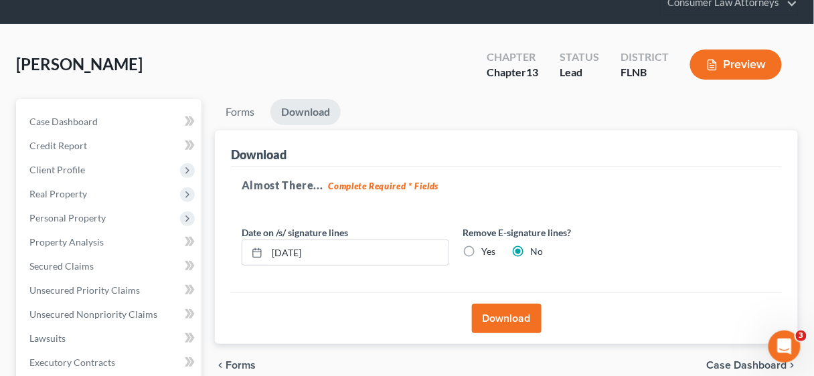
click at [511, 317] on button "Download" at bounding box center [507, 318] width 70 height 29
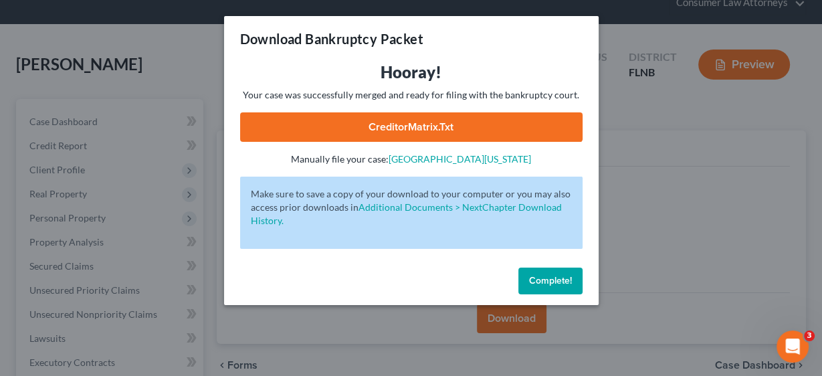
click at [413, 126] on link "CreditorMatrix.txt" at bounding box center [411, 126] width 343 height 29
click at [553, 286] on button "Complete!" at bounding box center [550, 281] width 64 height 27
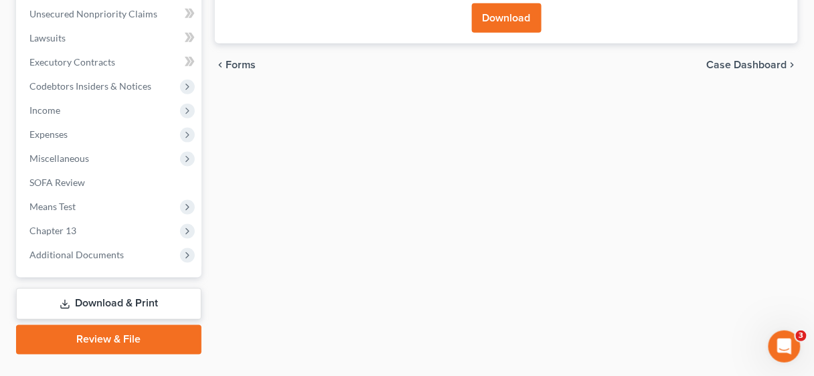
scroll to position [381, 0]
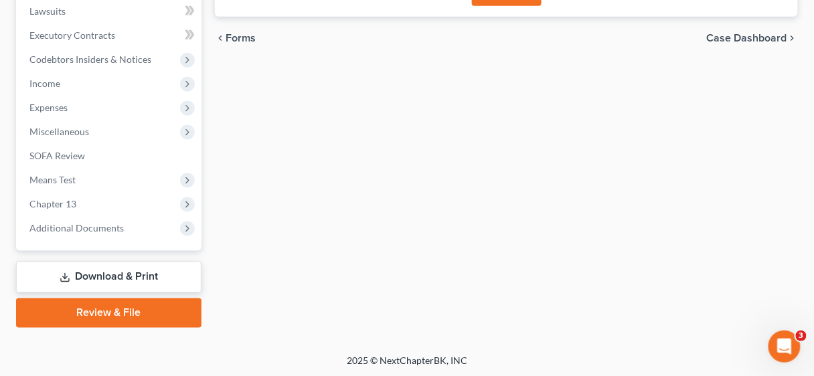
click at [116, 272] on link "Download & Print" at bounding box center [108, 277] width 185 height 31
click at [115, 304] on link "Review & File" at bounding box center [108, 312] width 185 height 29
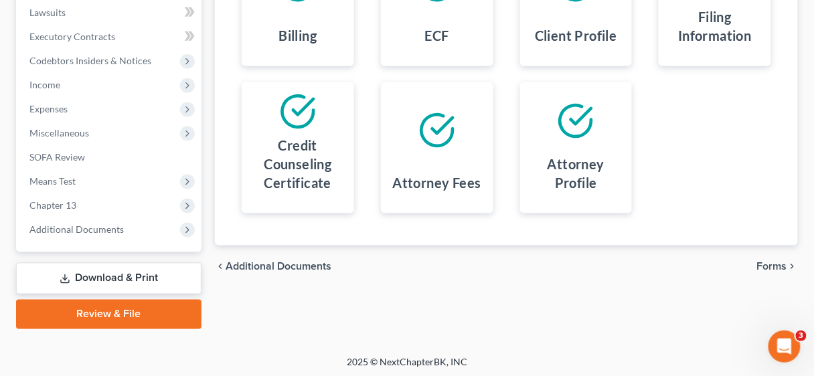
scroll to position [381, 0]
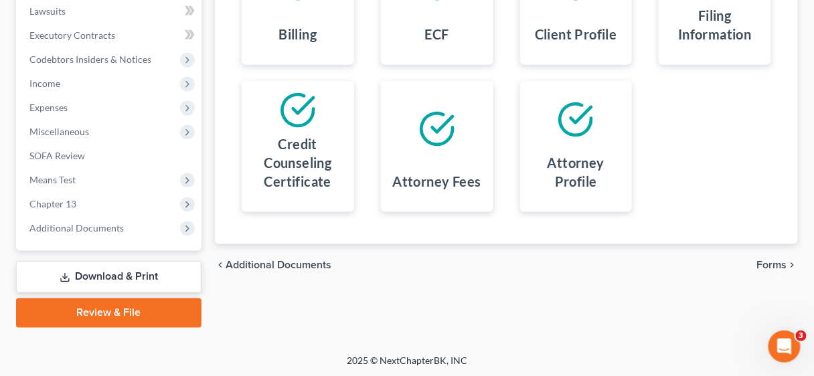
click at [76, 270] on link "Download & Print" at bounding box center [108, 277] width 185 height 31
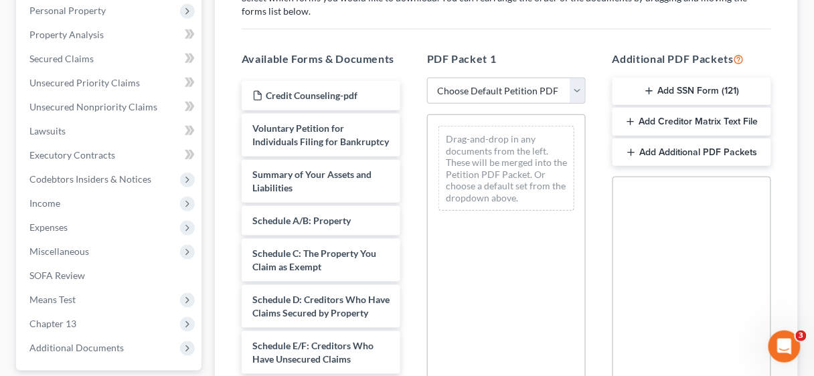
scroll to position [268, 0]
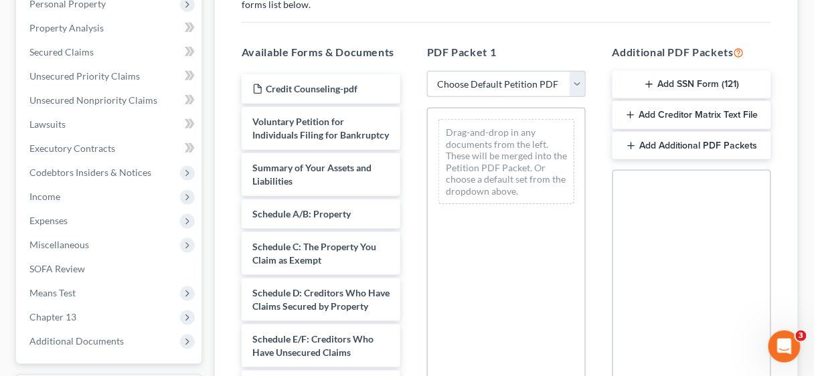
click at [696, 76] on button "Add SSN Form (121)" at bounding box center [691, 85] width 159 height 28
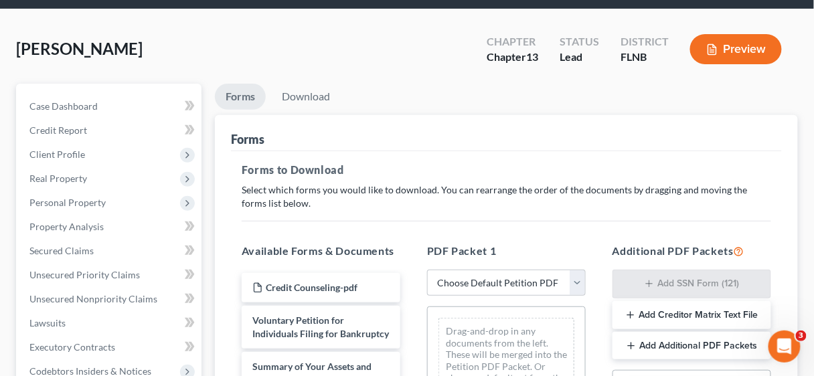
scroll to position [54, 0]
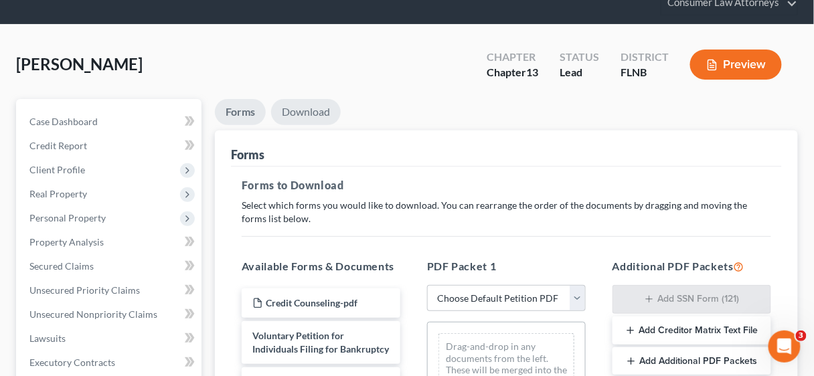
click at [306, 110] on link "Download" at bounding box center [306, 112] width 70 height 26
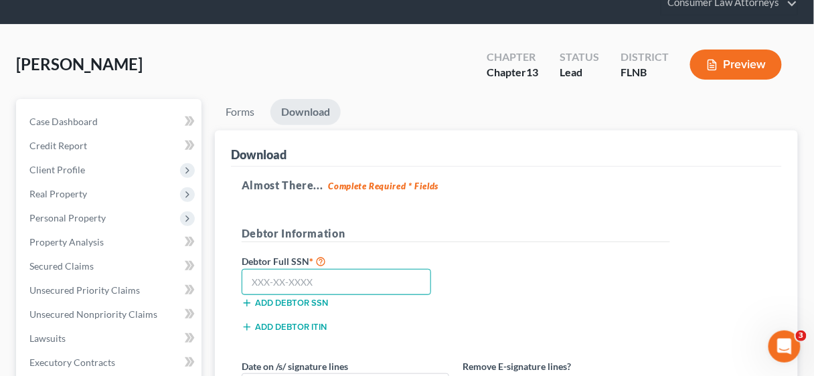
click at [347, 283] on input "text" at bounding box center [336, 282] width 189 height 27
click at [265, 284] on input "text" at bounding box center [336, 282] width 189 height 27
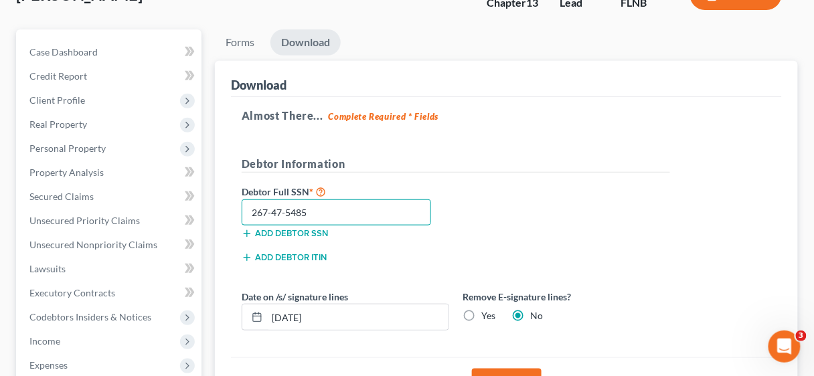
scroll to position [268, 0]
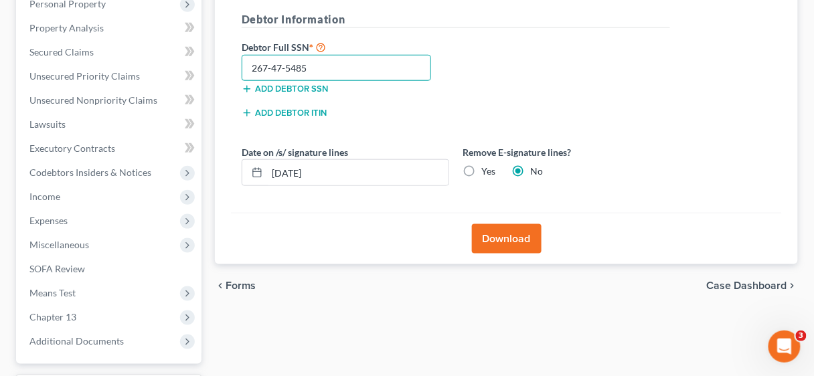
type input "267-47-5485"
click at [481, 172] on label "Yes" at bounding box center [488, 171] width 14 height 13
click at [486, 172] on input "Yes" at bounding box center [490, 169] width 9 height 9
radio input "true"
click at [503, 236] on button "Download" at bounding box center [507, 238] width 70 height 29
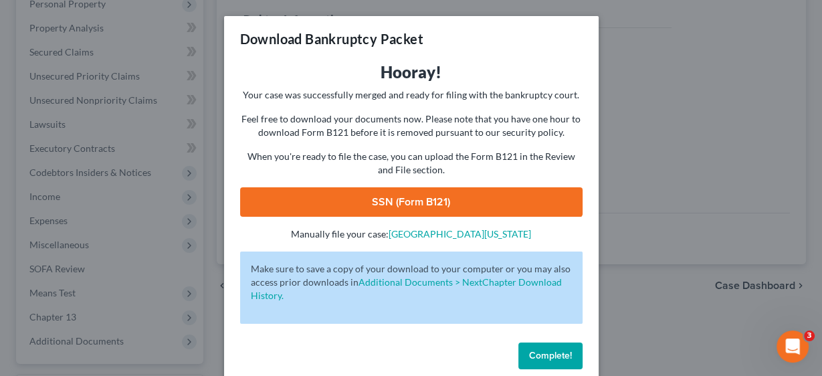
click at [456, 206] on link "SSN (Form B121)" at bounding box center [411, 201] width 343 height 29
click at [545, 359] on span "Complete!" at bounding box center [550, 355] width 43 height 11
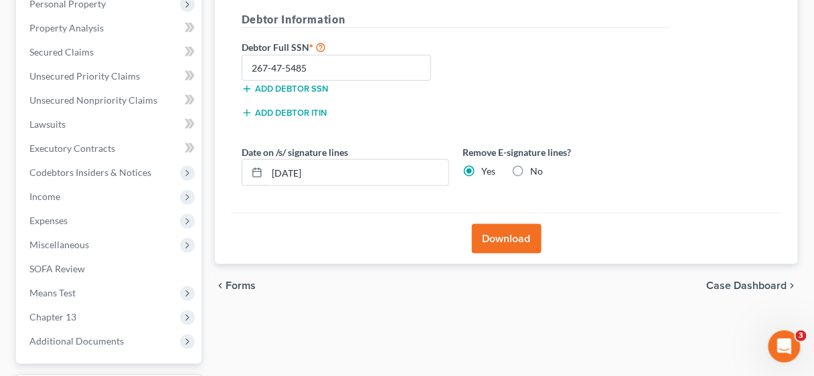
click at [530, 169] on label "No" at bounding box center [536, 171] width 13 height 13
click at [535, 169] on input "No" at bounding box center [539, 169] width 9 height 9
radio input "true"
radio input "false"
click at [510, 233] on button "Download" at bounding box center [507, 238] width 70 height 29
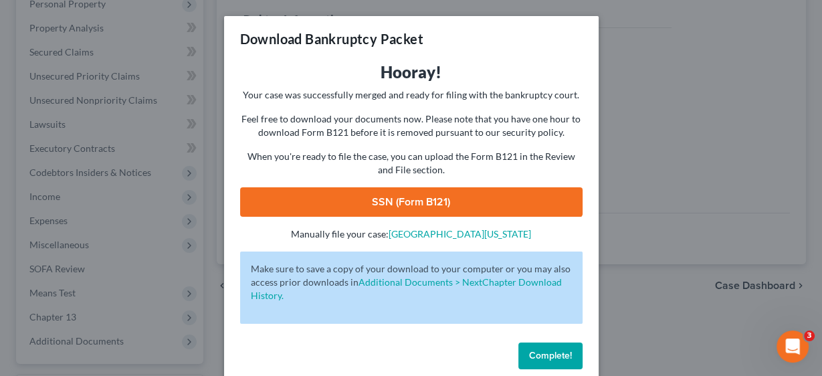
click at [436, 190] on link "SSN (Form B121)" at bounding box center [411, 201] width 343 height 29
click at [546, 354] on span "Complete!" at bounding box center [550, 355] width 43 height 11
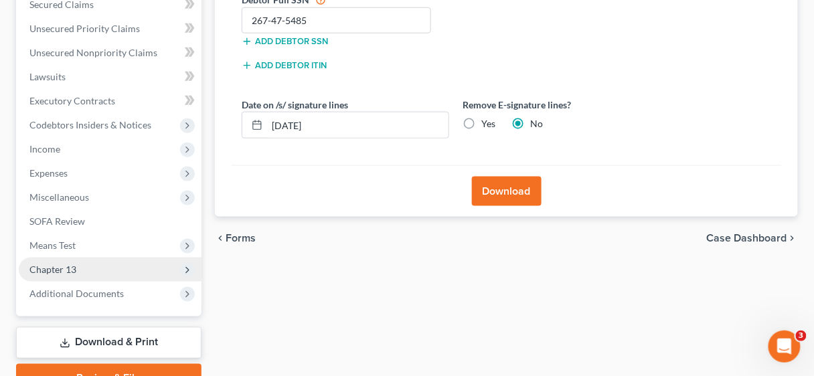
scroll to position [381, 0]
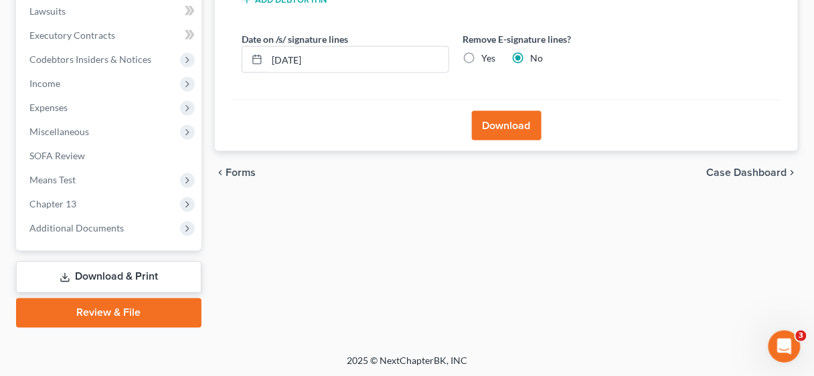
click at [141, 314] on link "Review & File" at bounding box center [108, 312] width 185 height 29
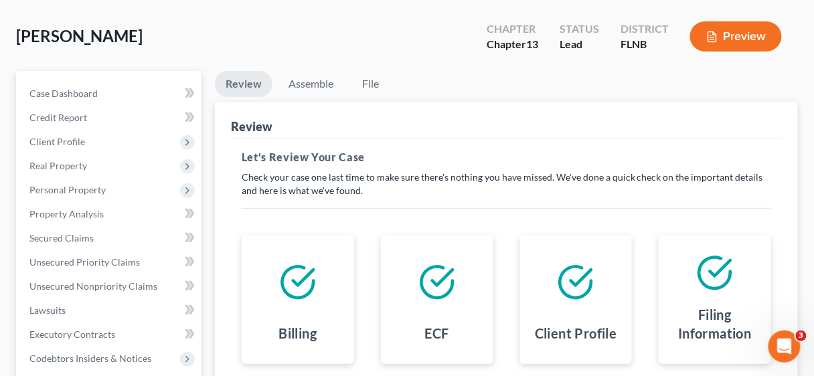
scroll to position [54, 0]
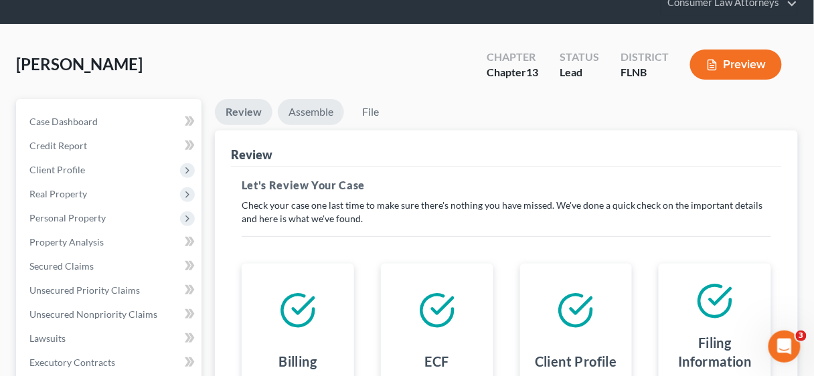
click at [307, 103] on link "Assemble" at bounding box center [311, 112] width 66 height 26
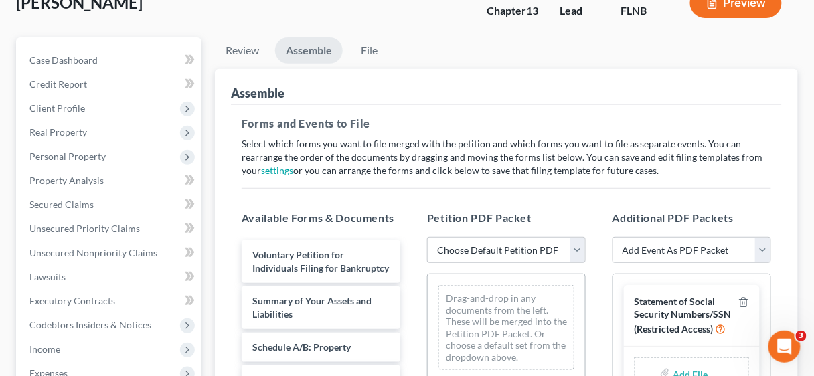
scroll to position [214, 0]
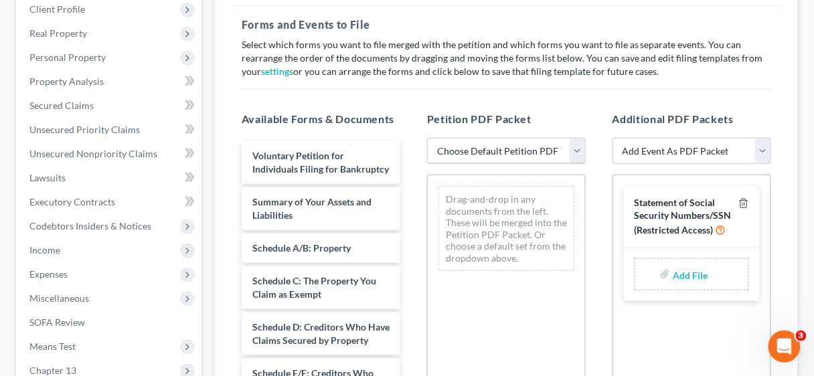
click at [577, 151] on select "Choose Default Petition PDF Packet Complete Bankruptcy Petition (all forms and …" at bounding box center [506, 151] width 159 height 27
select select "1"
click at [427, 138] on select "Choose Default Petition PDF Packet Complete Bankruptcy Petition (all forms and …" at bounding box center [506, 151] width 159 height 27
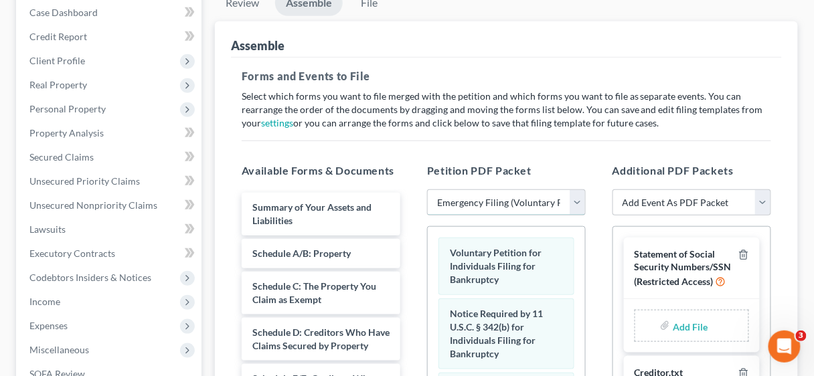
scroll to position [0, 0]
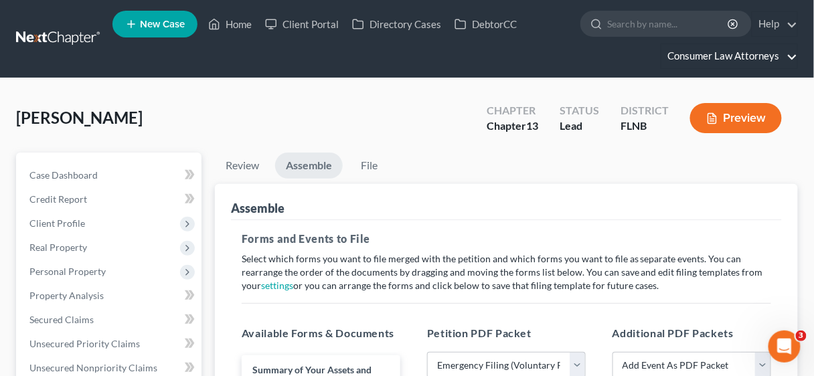
click at [717, 52] on link "Consumer Law Attorneys" at bounding box center [729, 56] width 136 height 24
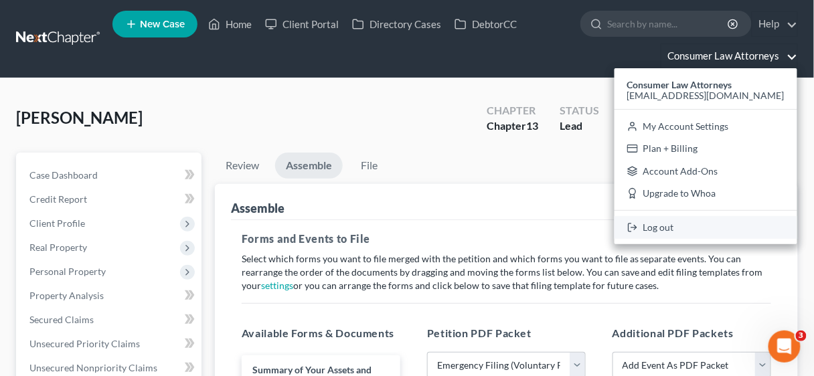
click at [675, 225] on link "Log out" at bounding box center [705, 227] width 183 height 23
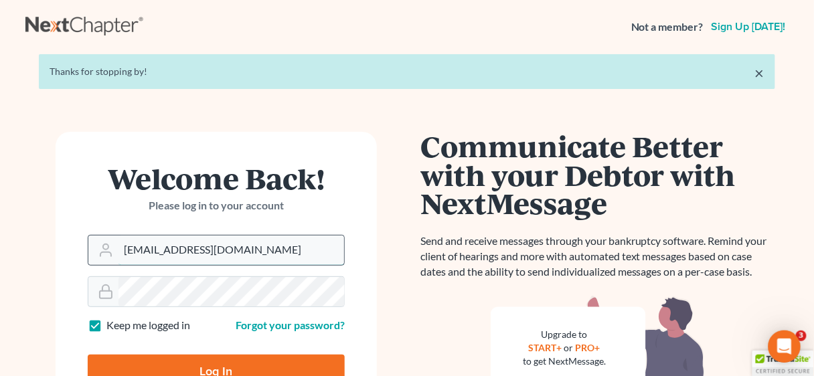
click at [303, 252] on input "[EMAIL_ADDRESS][DOMAIN_NAME]" at bounding box center [230, 249] width 225 height 29
type input "[EMAIL_ADDRESS][DOMAIN_NAME]"
click at [235, 365] on input "Log In" at bounding box center [216, 371] width 257 height 33
type input "Thinking..."
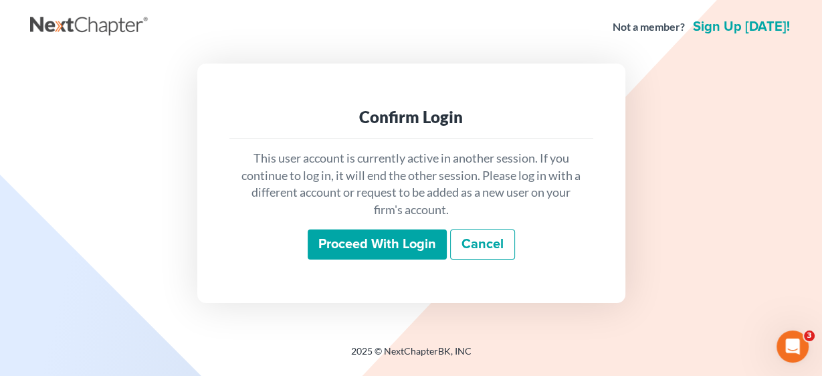
click at [385, 244] on input "Proceed with login" at bounding box center [377, 244] width 139 height 31
